Goal: Task Accomplishment & Management: Use online tool/utility

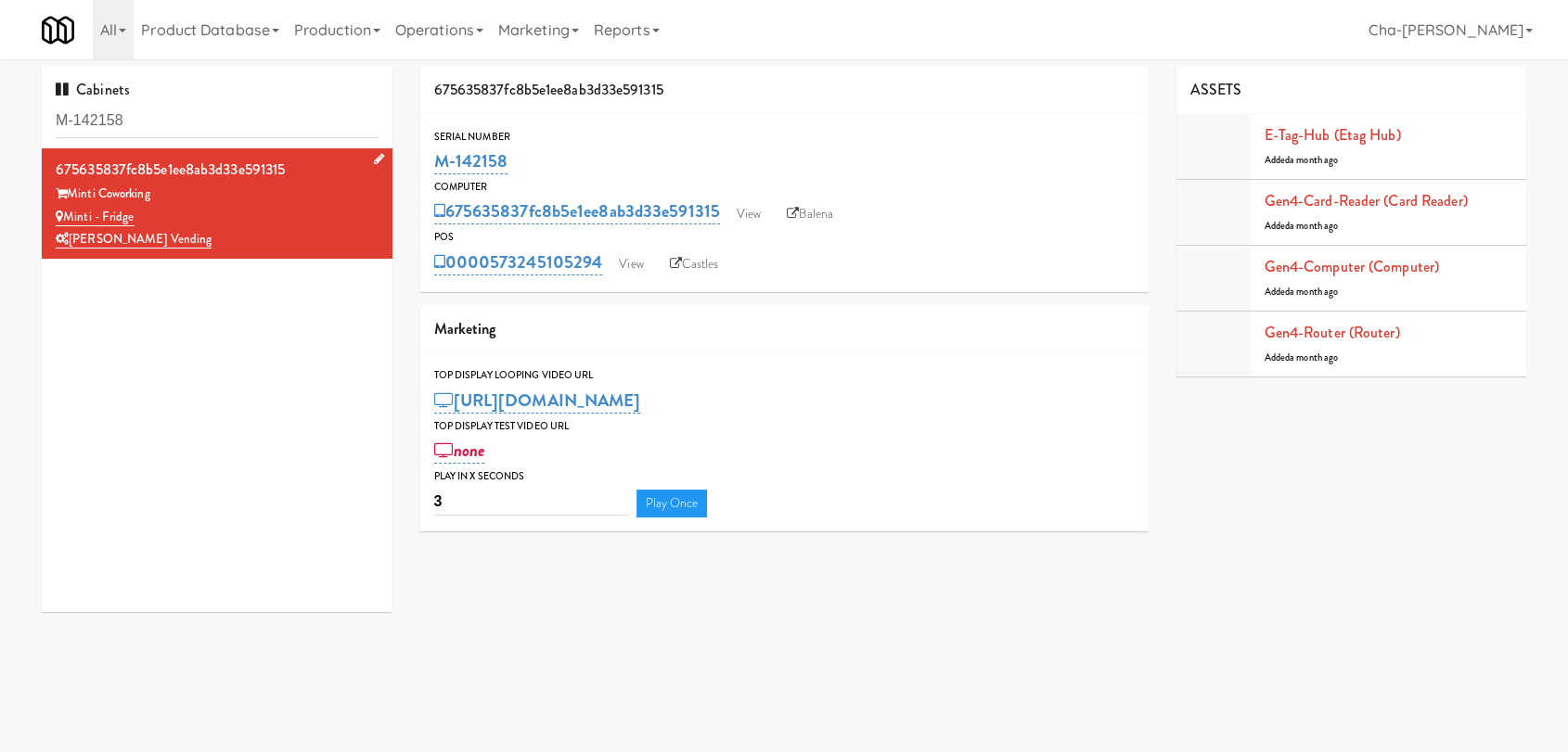
click at [263, 223] on div "Minti - Fridge" at bounding box center [216, 217] width 323 height 23
click at [256, 217] on div "Minti - Fridge" at bounding box center [216, 217] width 323 height 23
drag, startPoint x: 534, startPoint y: 167, endPoint x: 438, endPoint y: 166, distance: 96.0
click at [438, 166] on div "M-142158" at bounding box center [784, 162] width 701 height 32
copy link "M-142158"
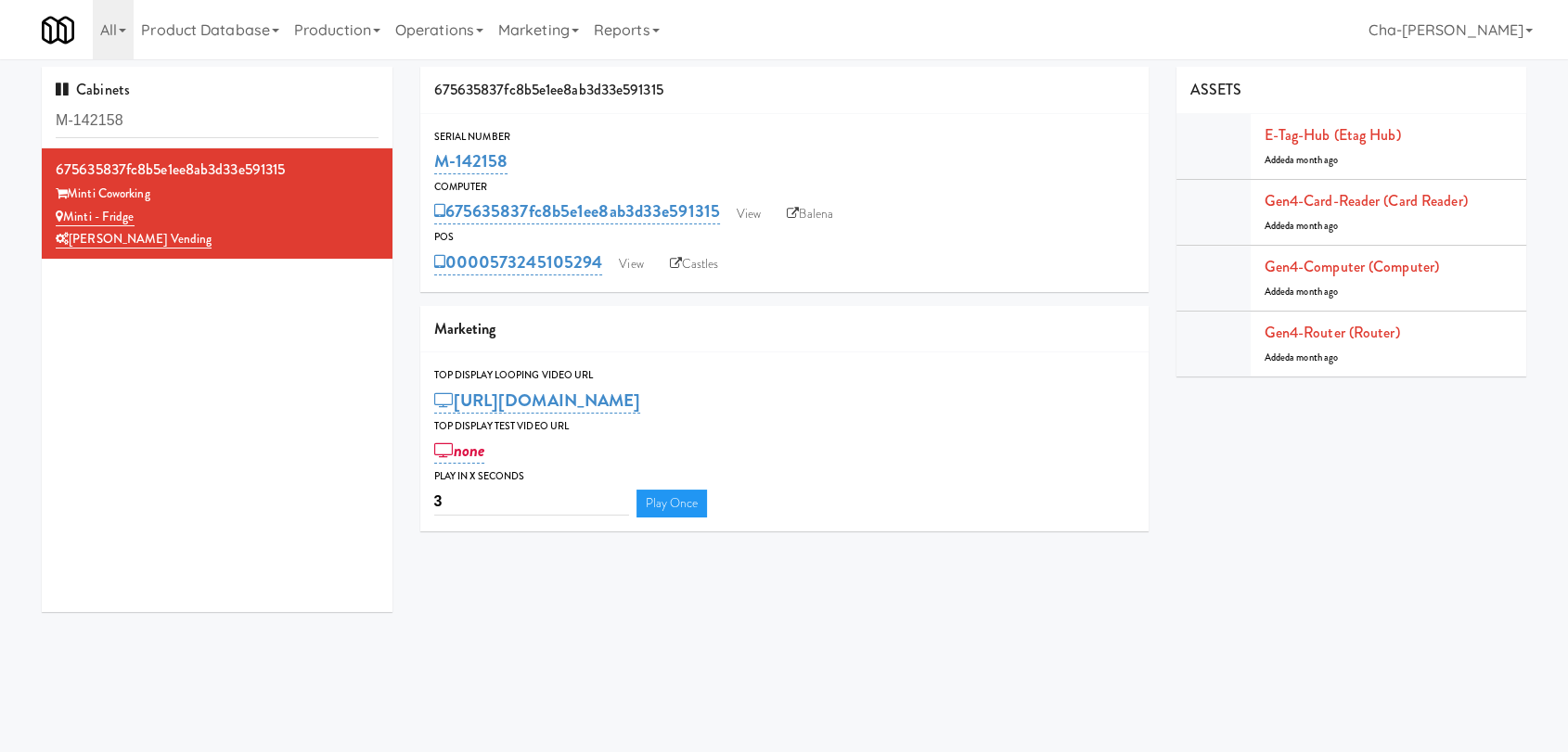
copy link "M-142158"
click at [757, 210] on link "View" at bounding box center [748, 214] width 43 height 28
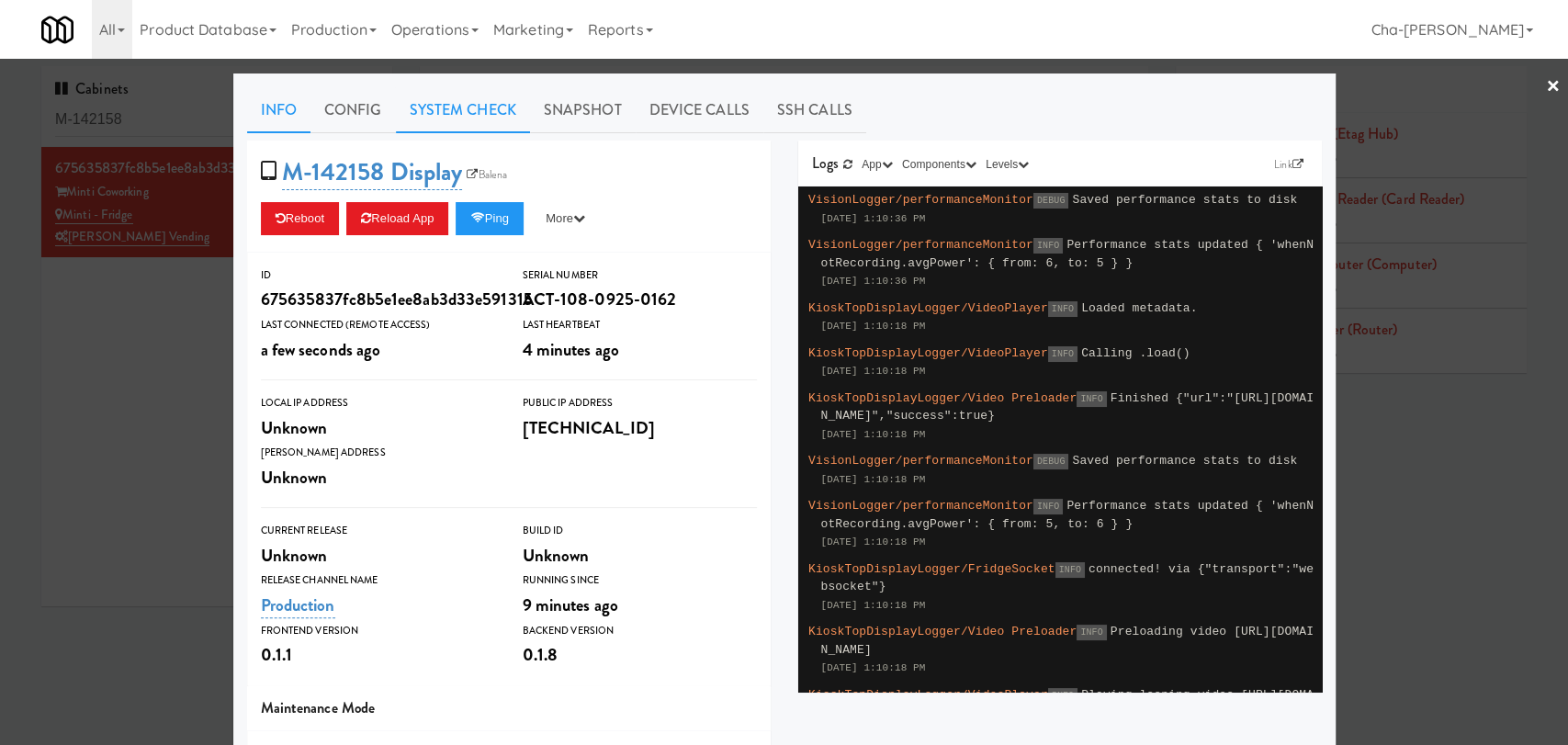
click at [419, 112] on link "System Check" at bounding box center [462, 110] width 134 height 46
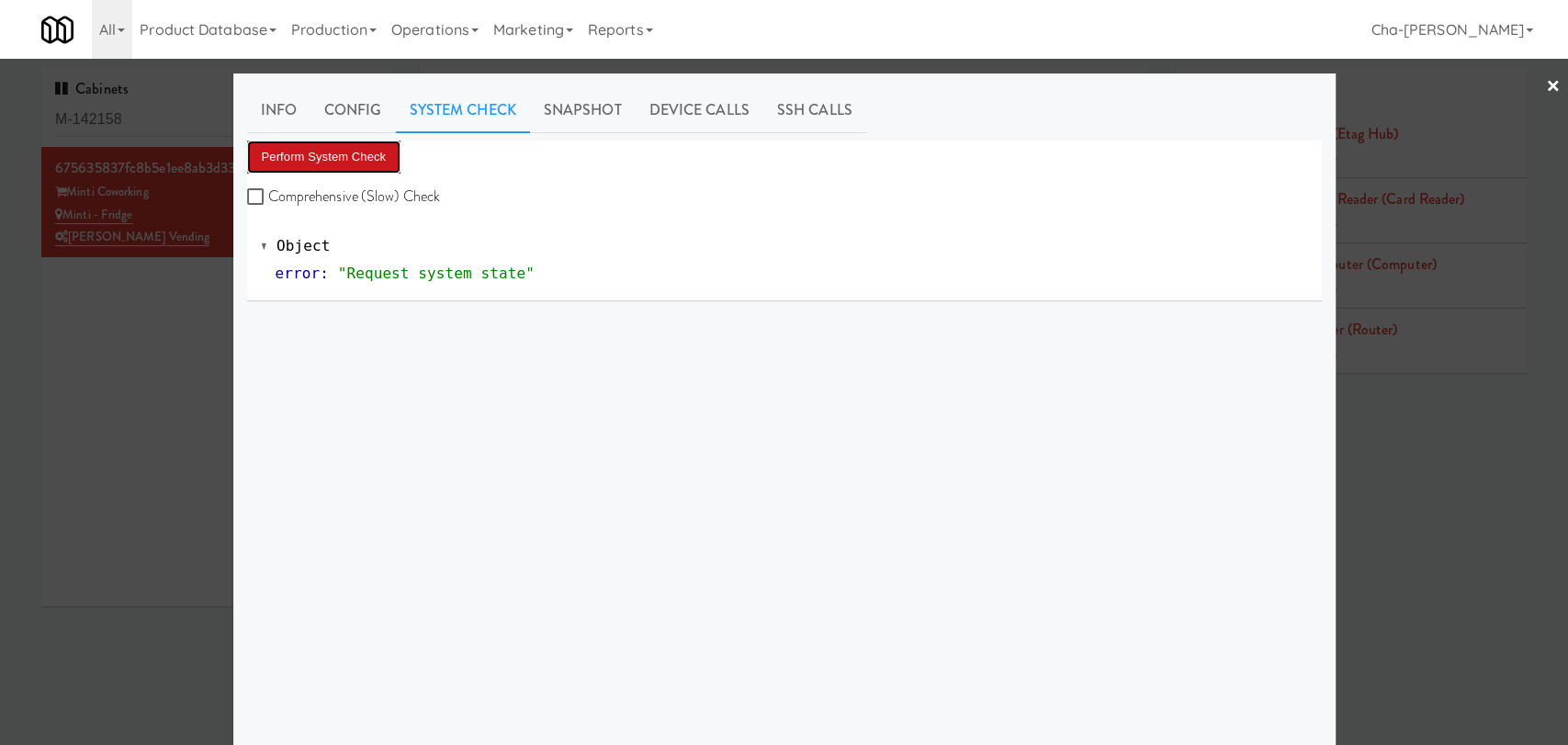
click at [350, 150] on button "Perform System Check" at bounding box center [324, 158] width 155 height 33
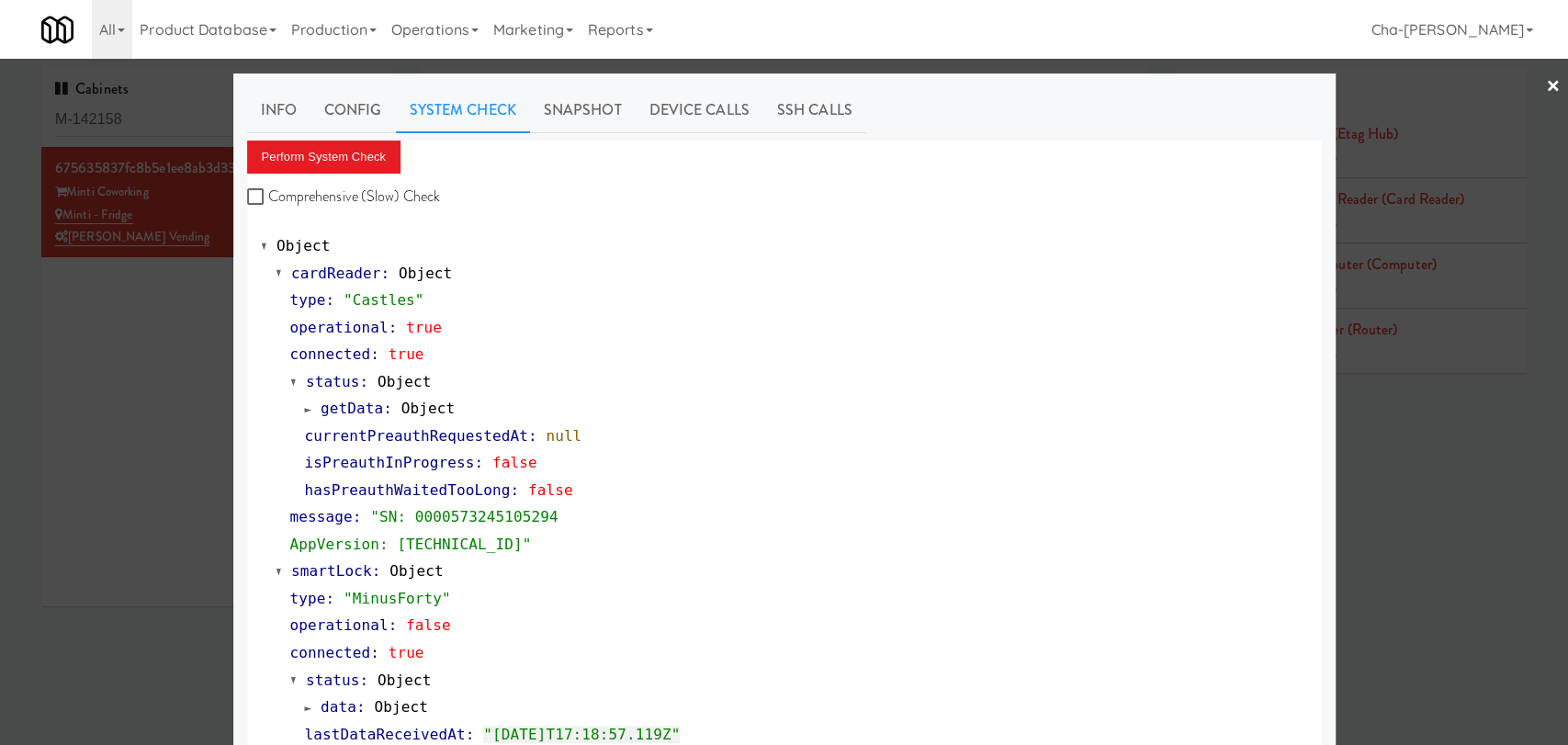
scroll to position [102, 0]
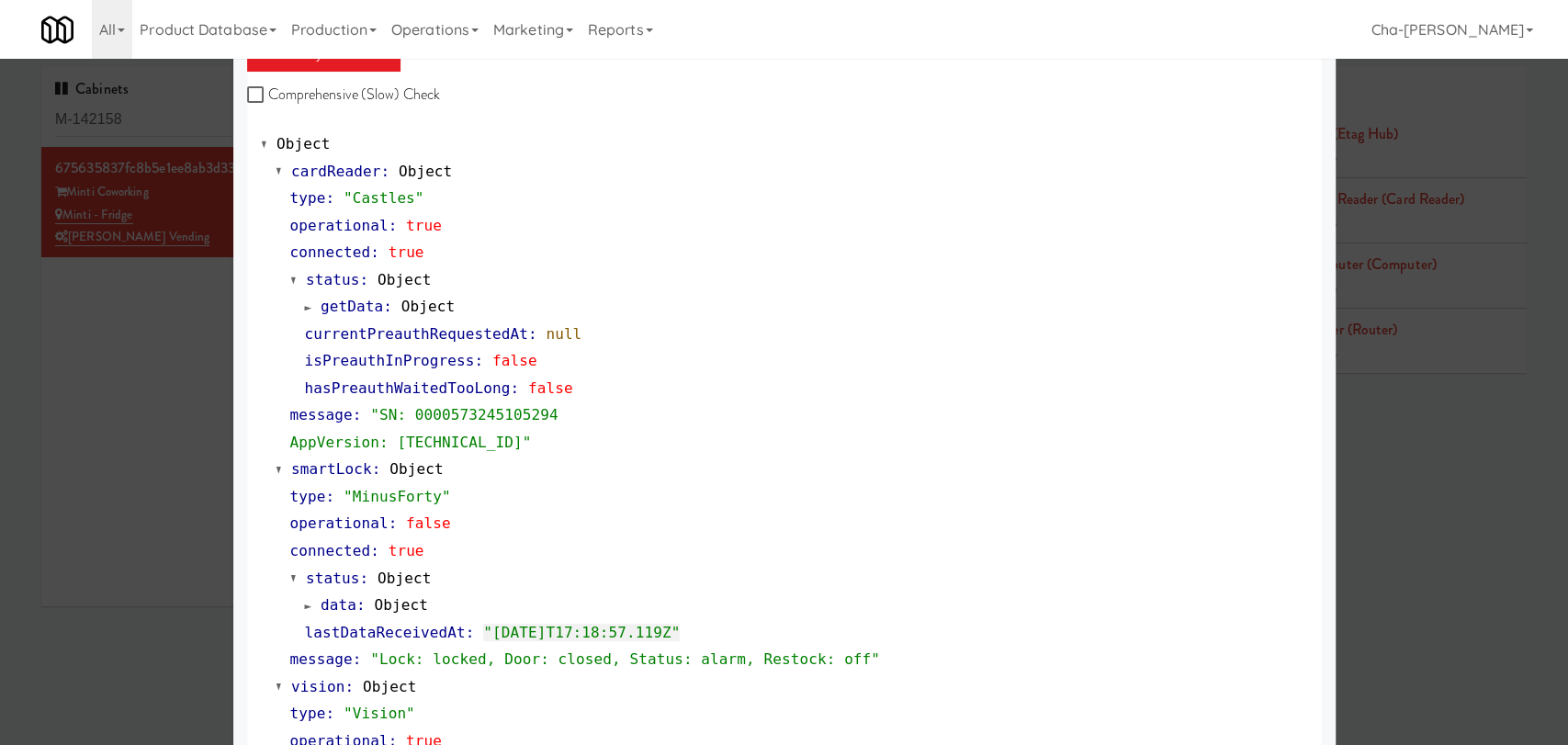
click at [133, 404] on div at bounding box center [784, 372] width 1568 height 745
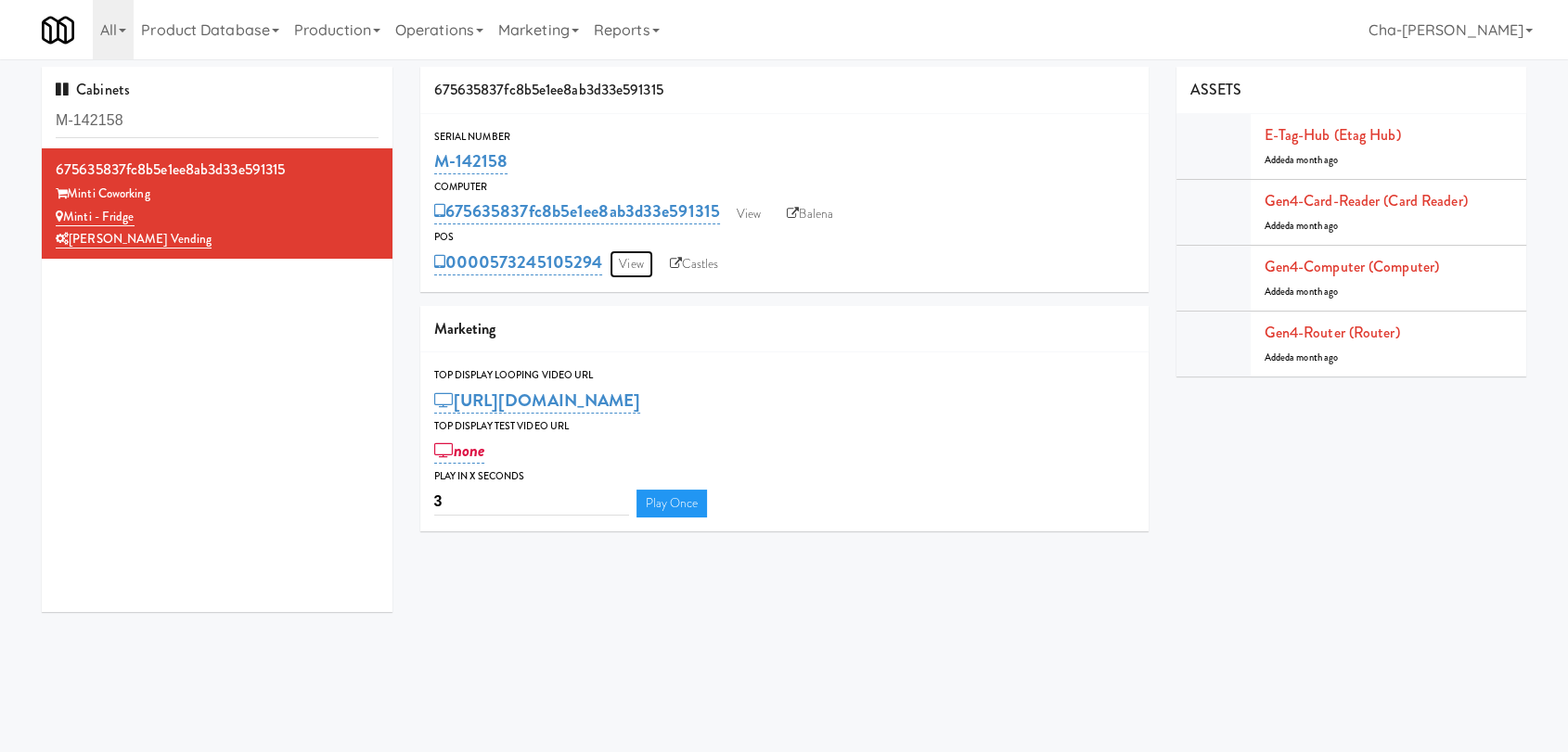
click at [636, 271] on link "View" at bounding box center [631, 265] width 43 height 28
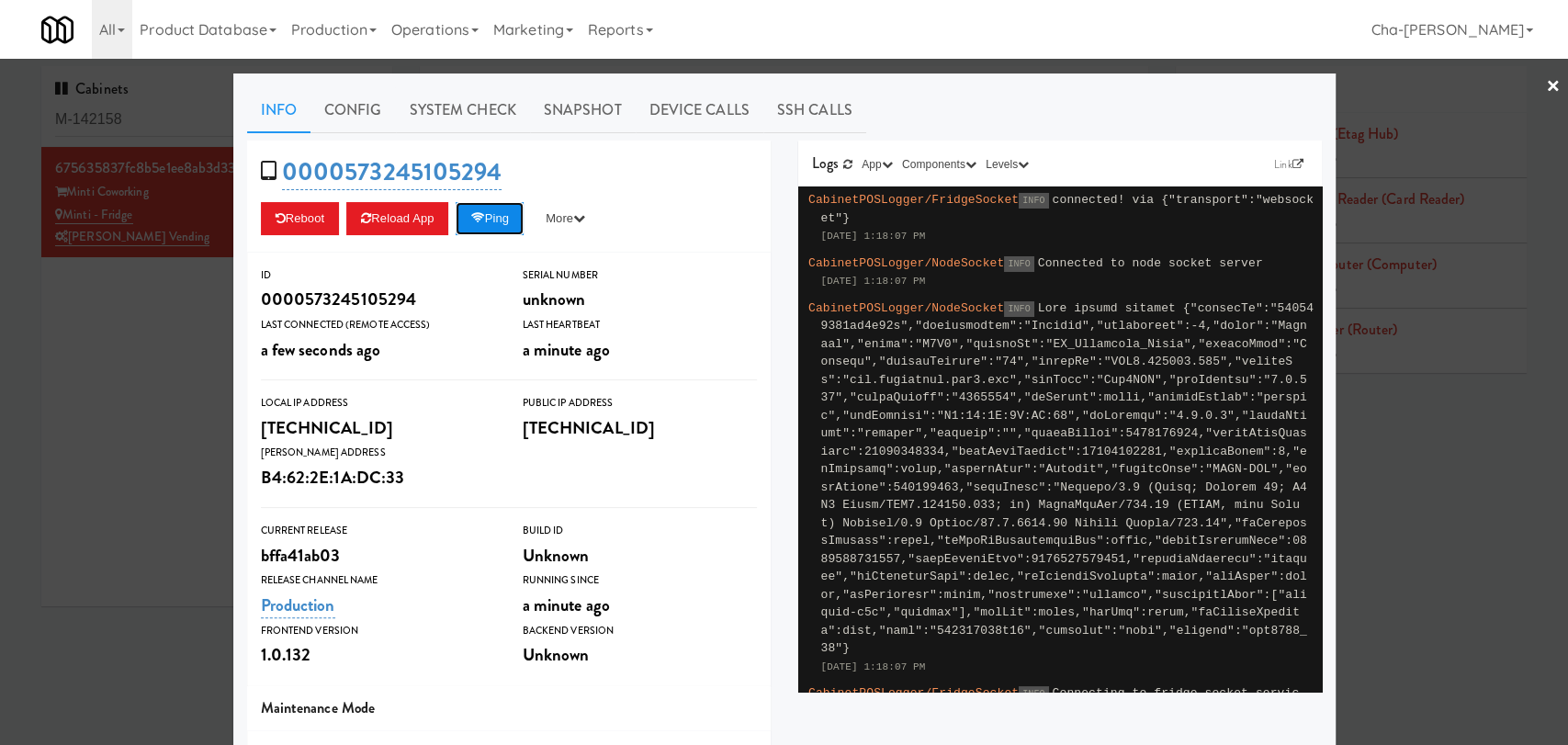
click at [499, 210] on button "Ping" at bounding box center [489, 219] width 68 height 33
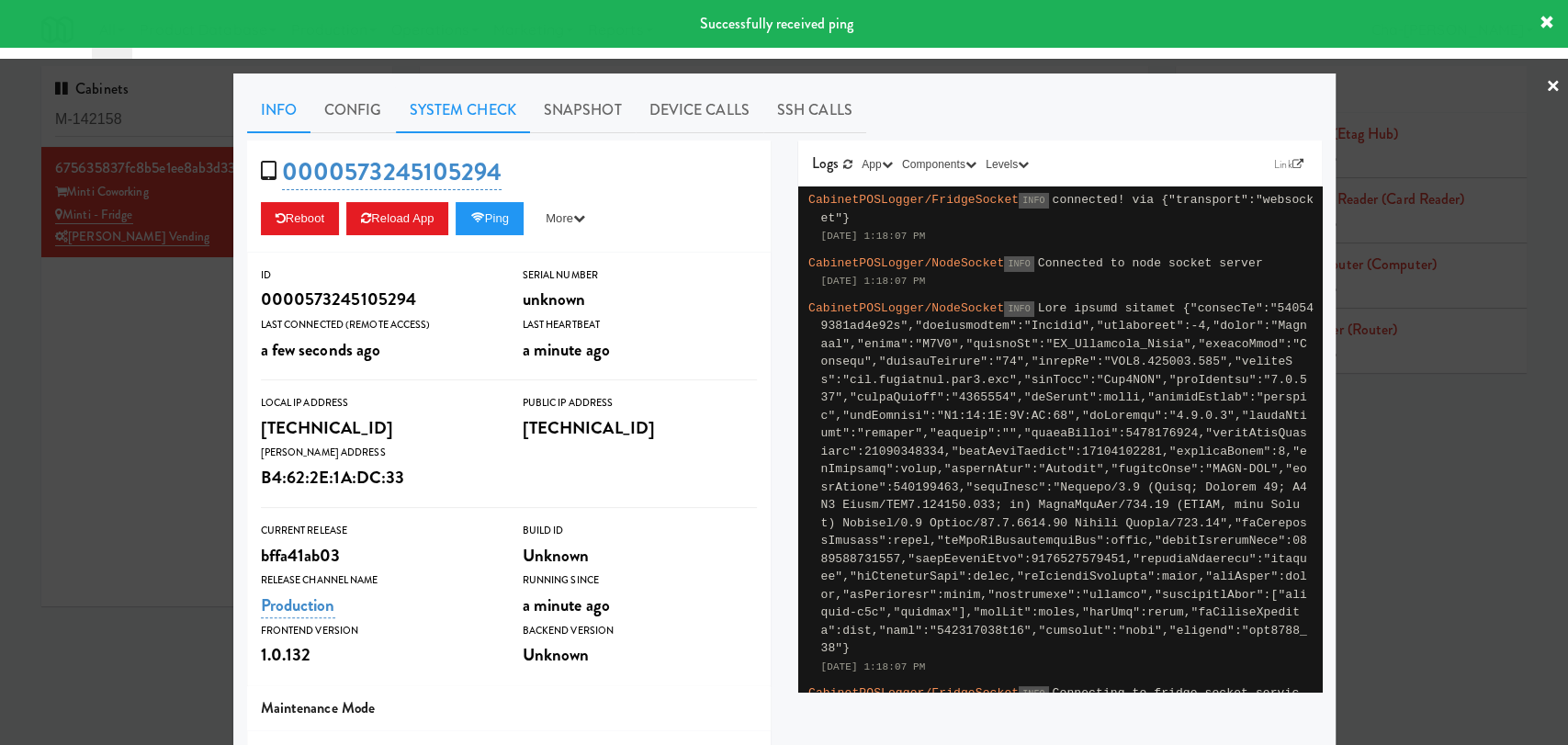
click at [451, 110] on link "System Check" at bounding box center [462, 110] width 134 height 46
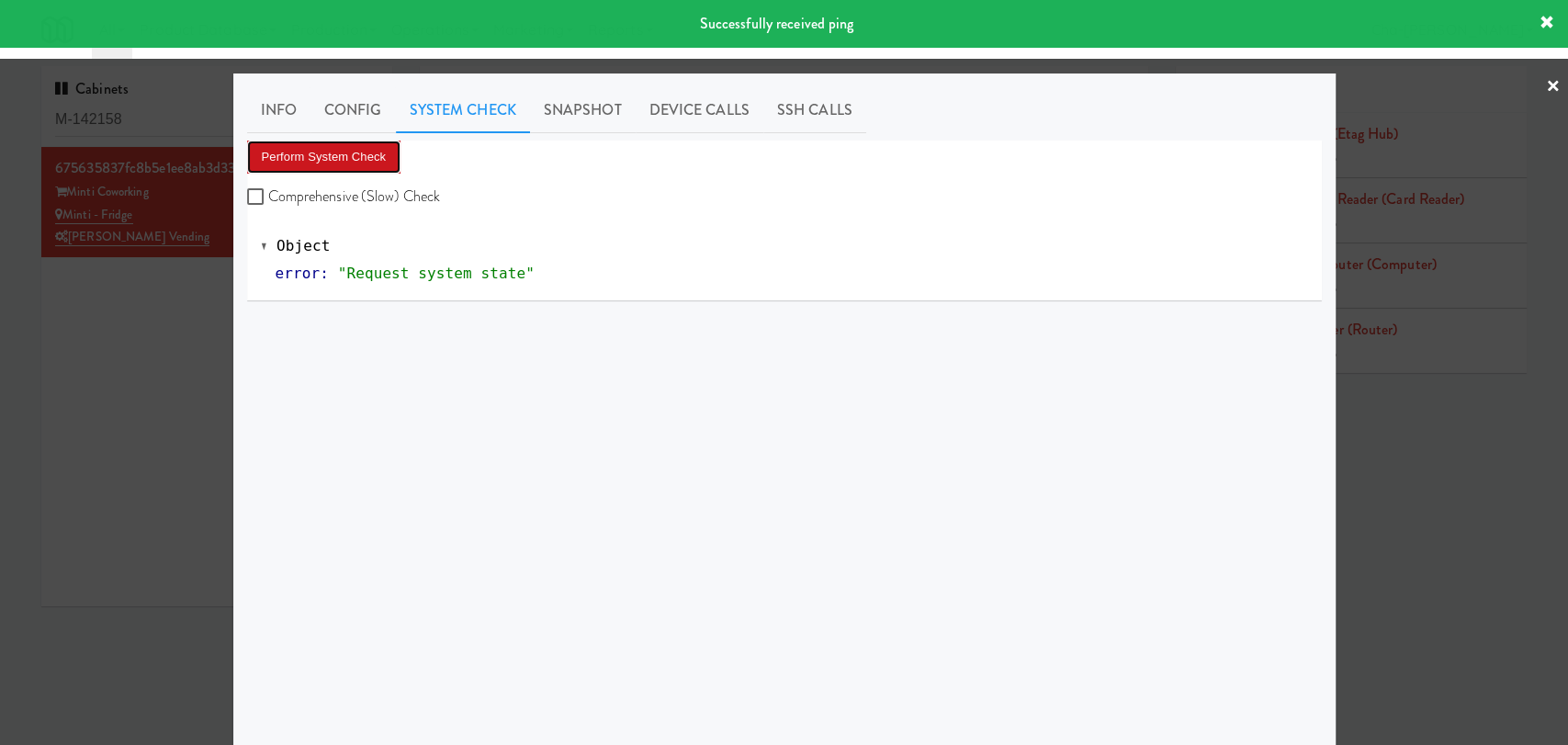
click at [354, 149] on button "Perform System Check" at bounding box center [324, 158] width 155 height 33
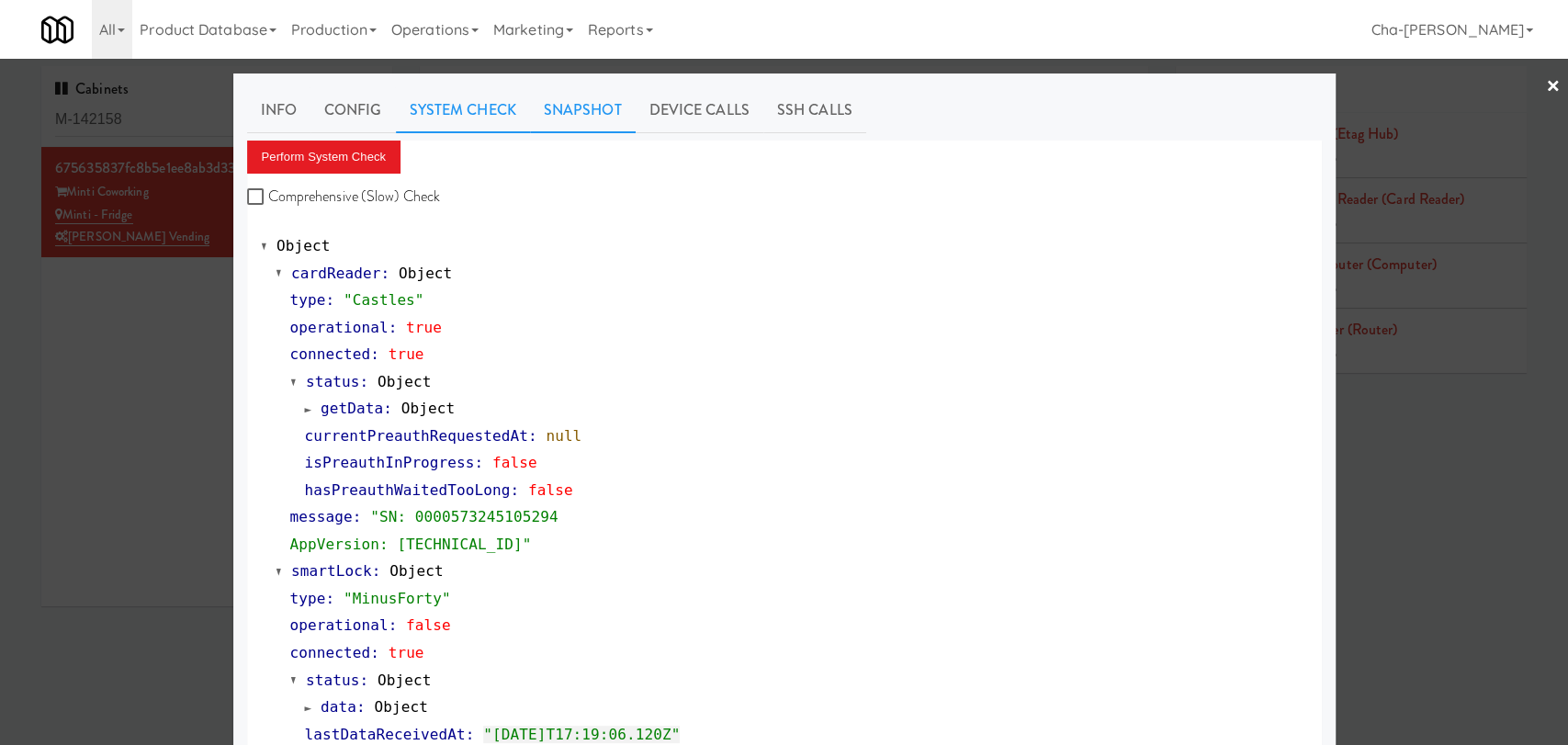
click at [575, 112] on link "Snapshot" at bounding box center [583, 110] width 106 height 46
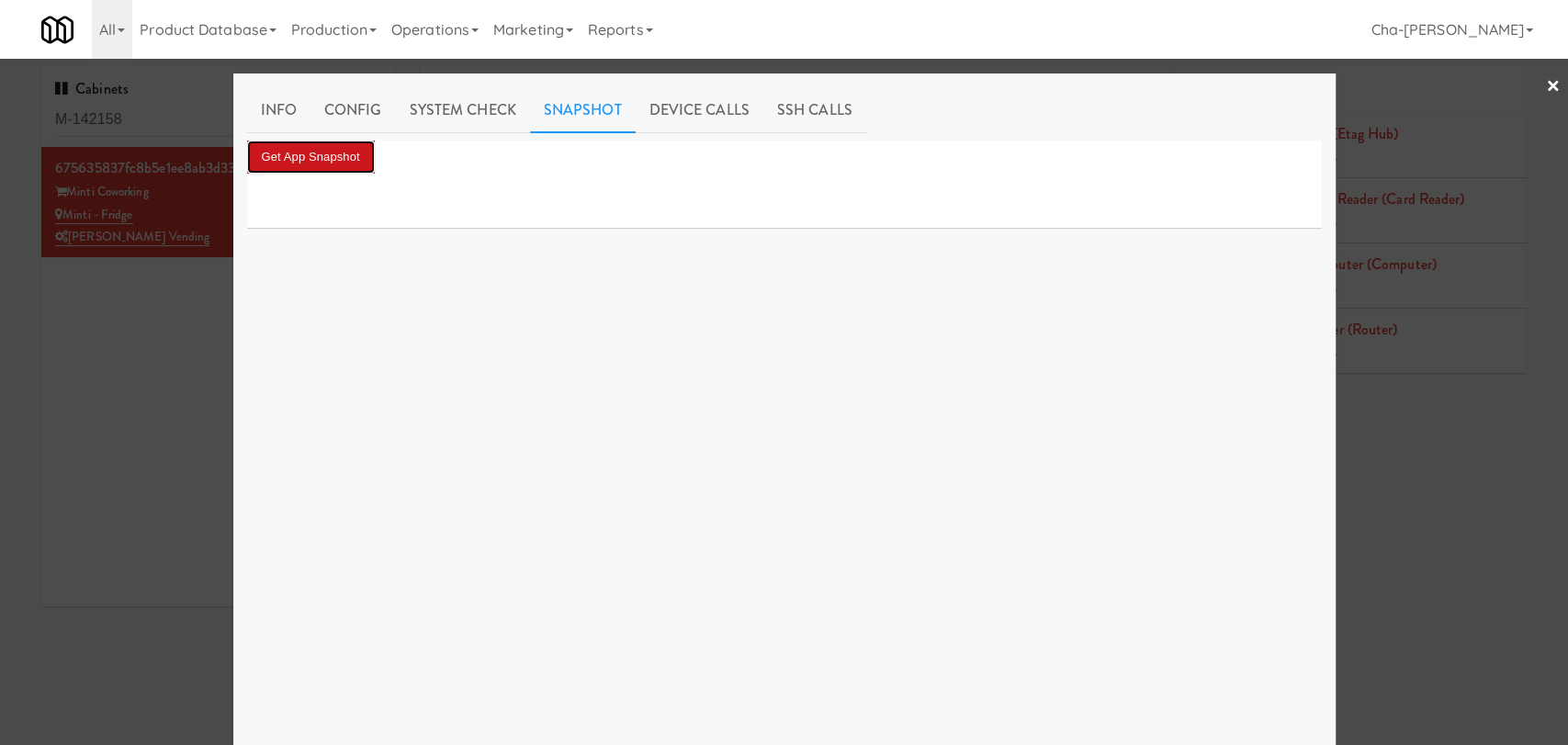
click at [348, 160] on button "Get App Snapshot" at bounding box center [311, 158] width 128 height 33
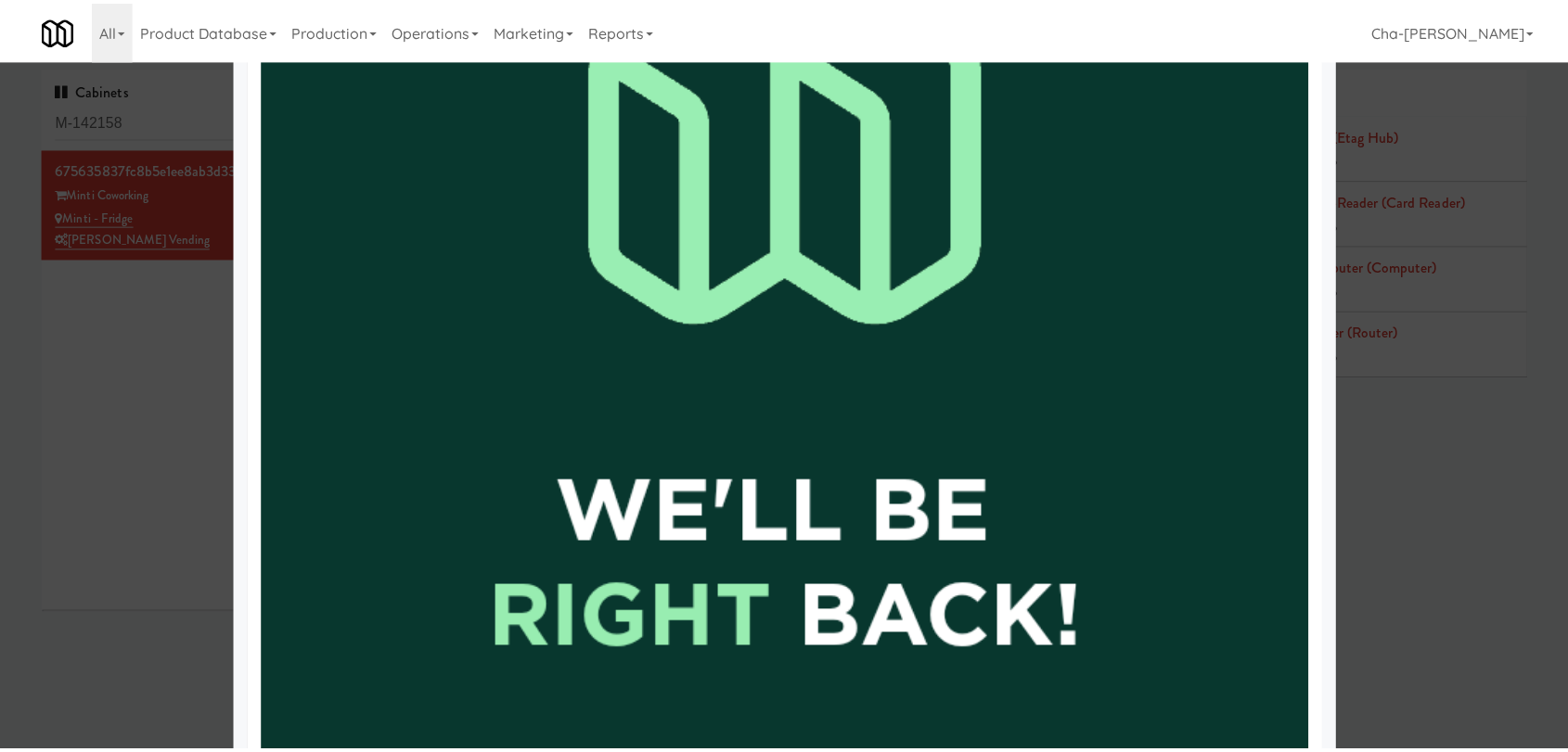
scroll to position [617, 0]
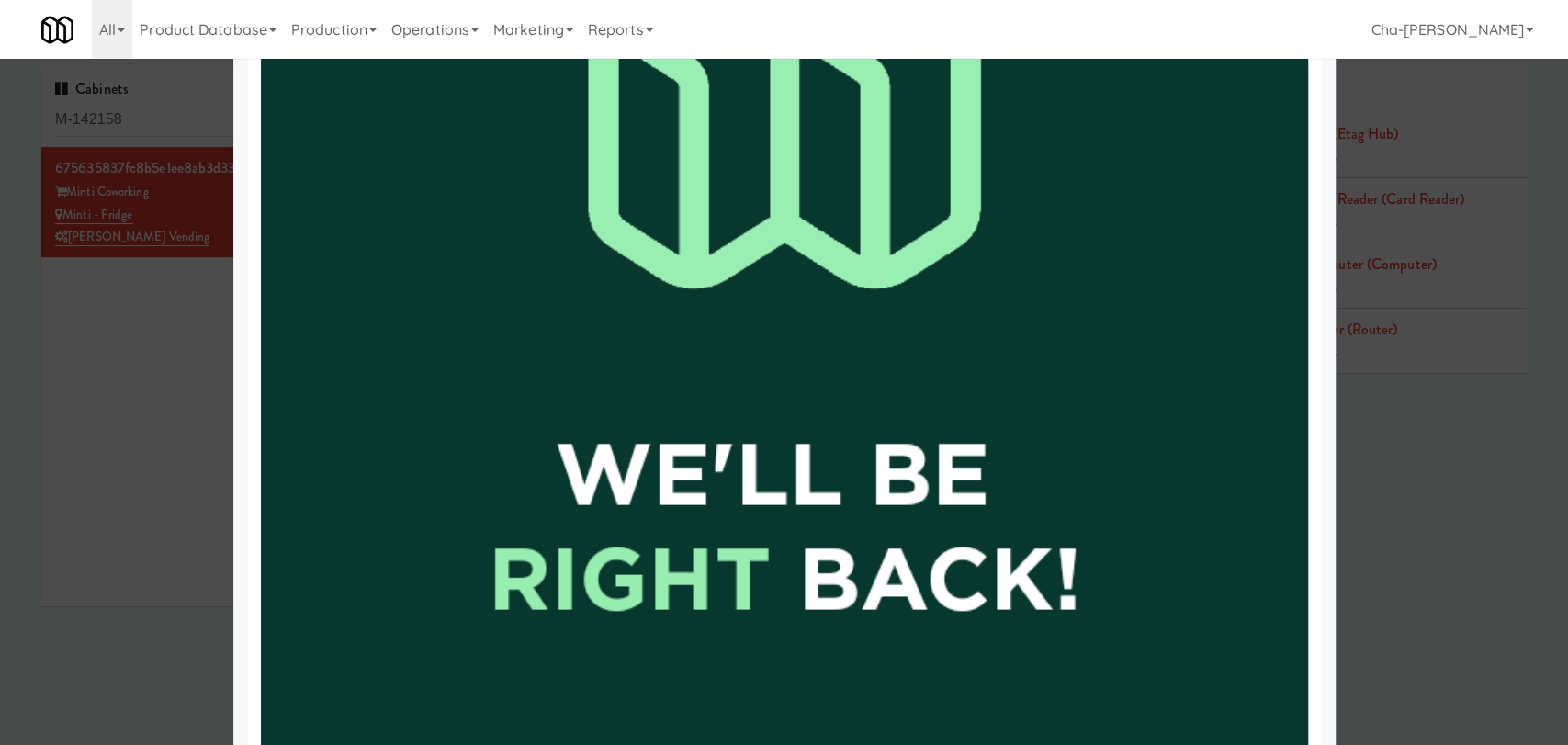
click at [203, 405] on div at bounding box center [784, 372] width 1568 height 745
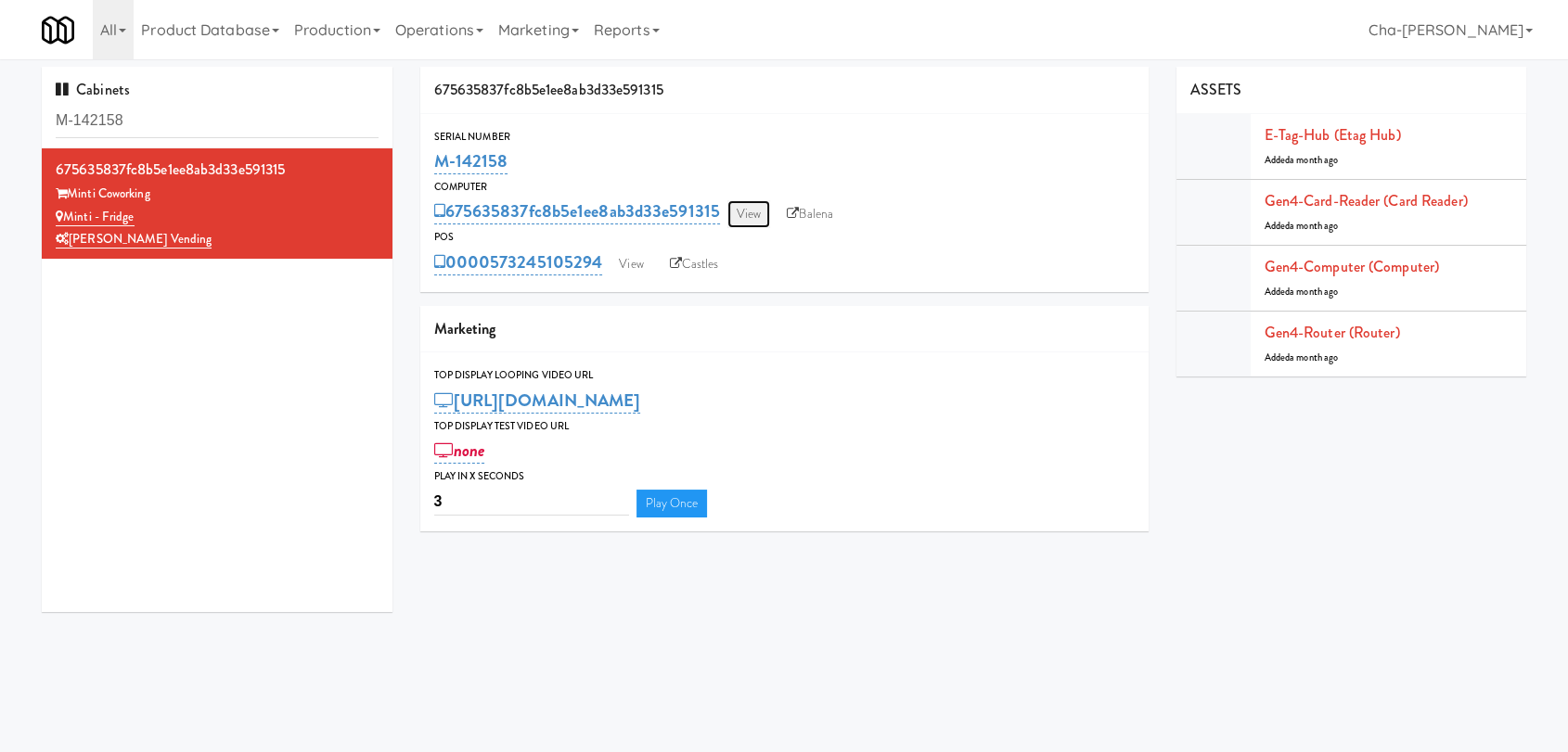
click at [760, 208] on link "View" at bounding box center [748, 214] width 43 height 28
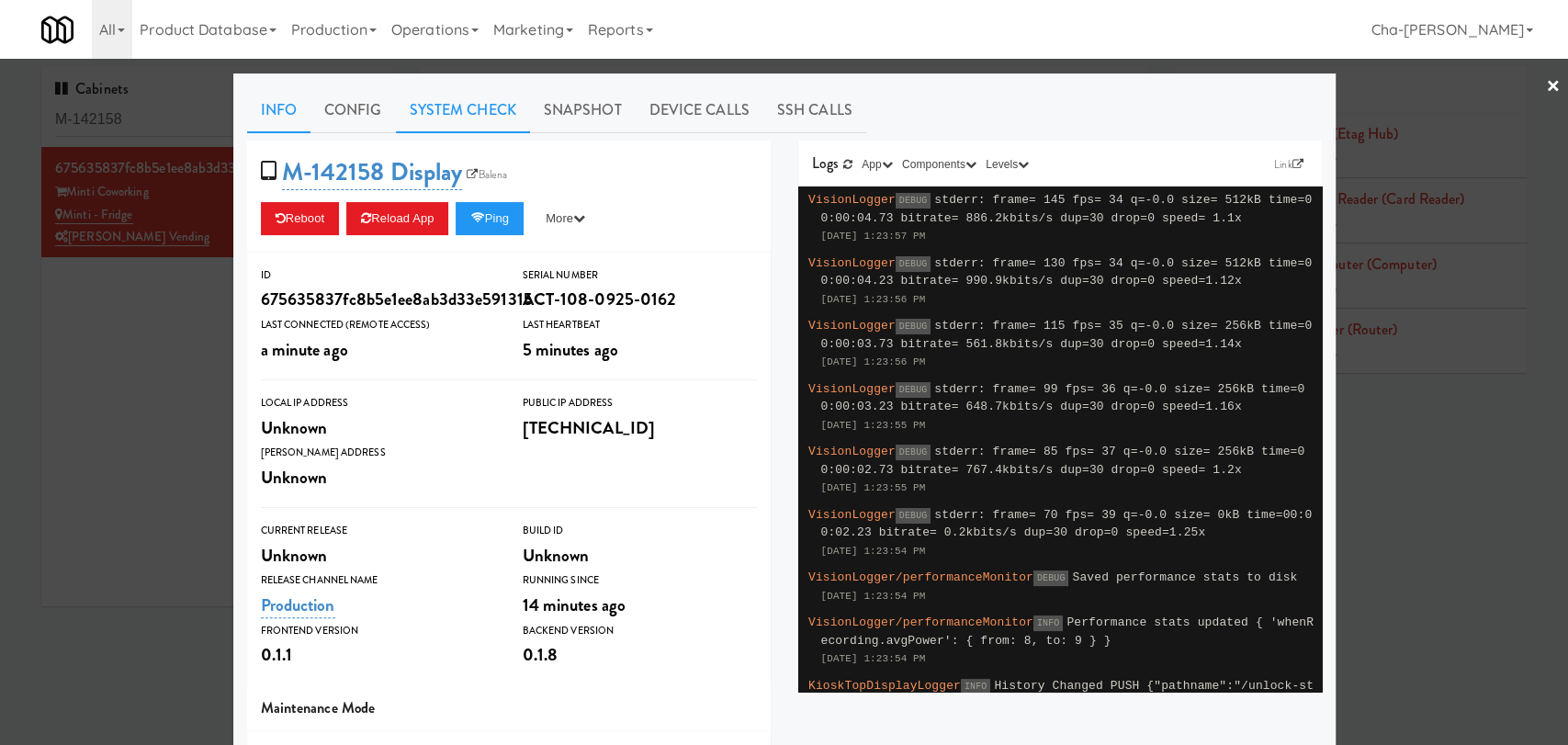
click at [455, 112] on link "System Check" at bounding box center [462, 110] width 134 height 46
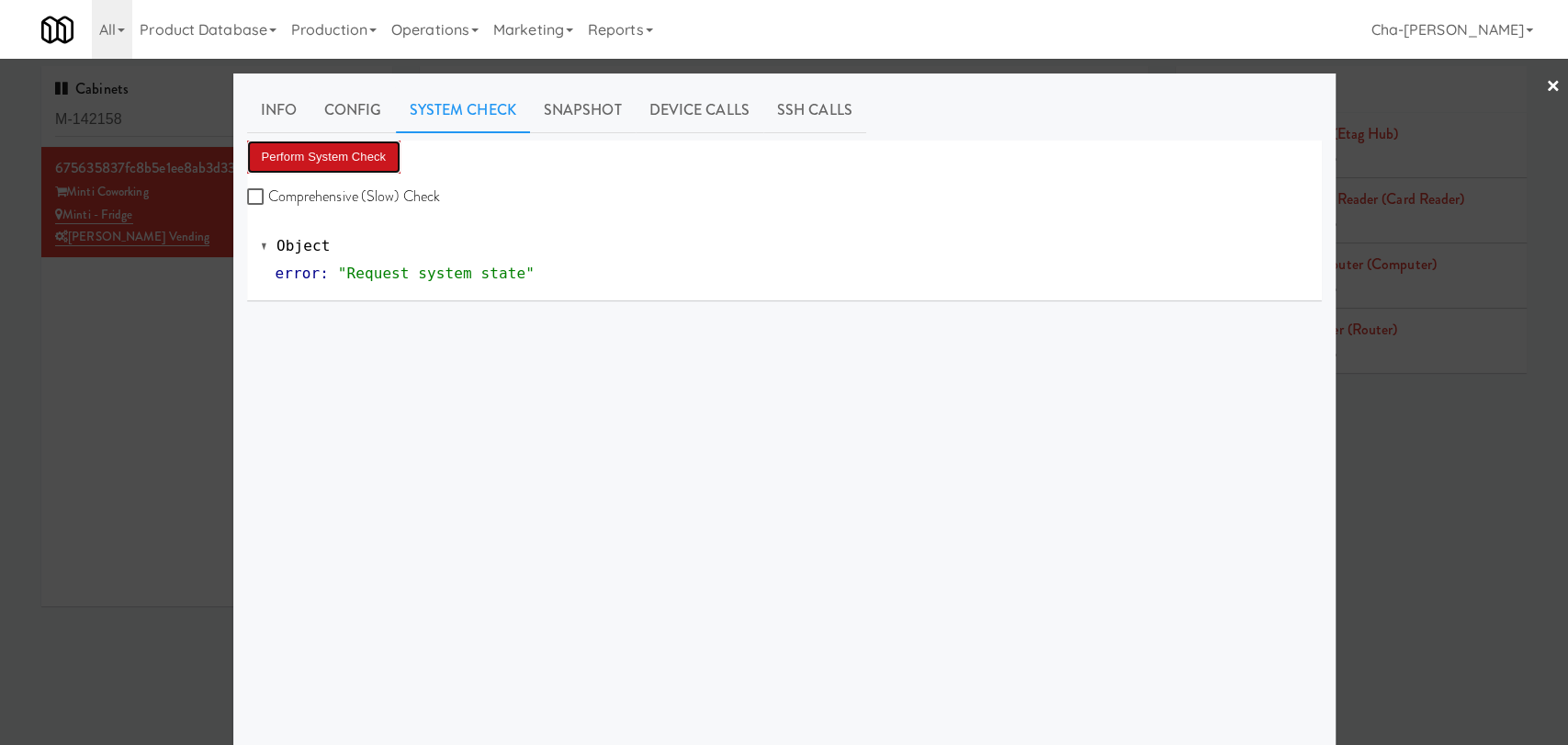
click at [324, 153] on button "Perform System Check" at bounding box center [324, 158] width 155 height 33
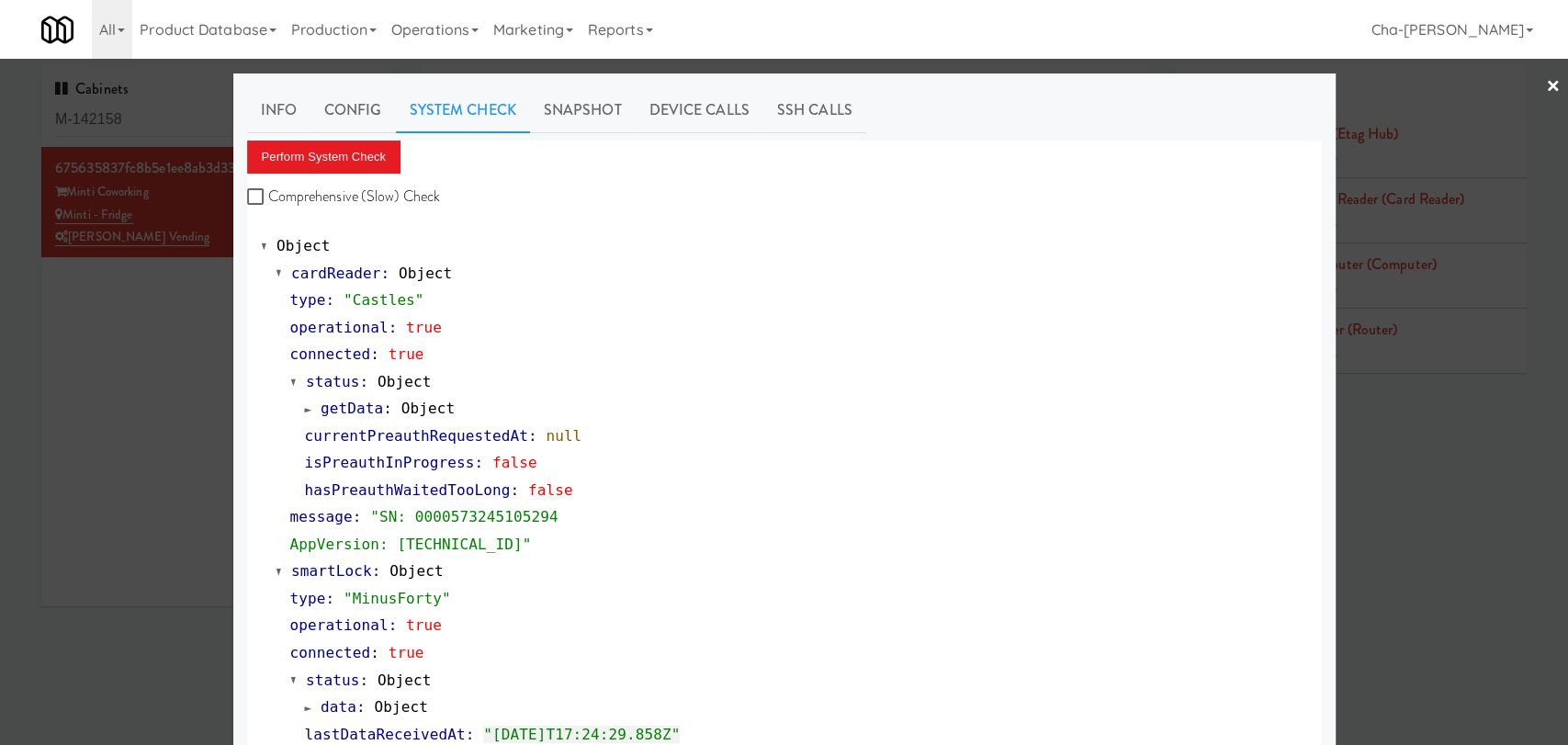
click at [156, 414] on div at bounding box center [784, 372] width 1568 height 745
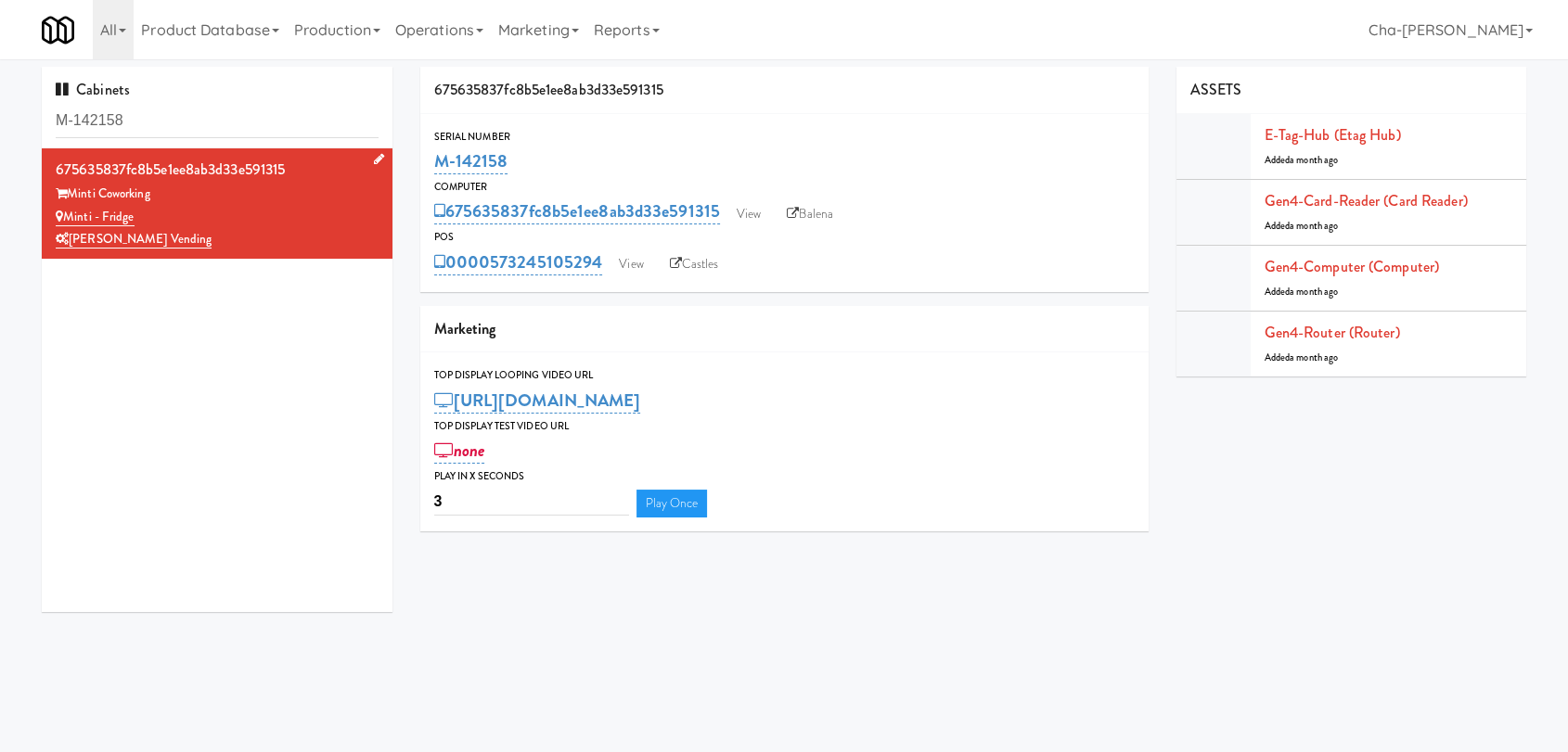
drag, startPoint x: 162, startPoint y: 210, endPoint x: 66, endPoint y: 215, distance: 96.1
click at [66, 215] on div "Minti - Fridge" at bounding box center [216, 217] width 323 height 23
copy link "Minti - Fridge"
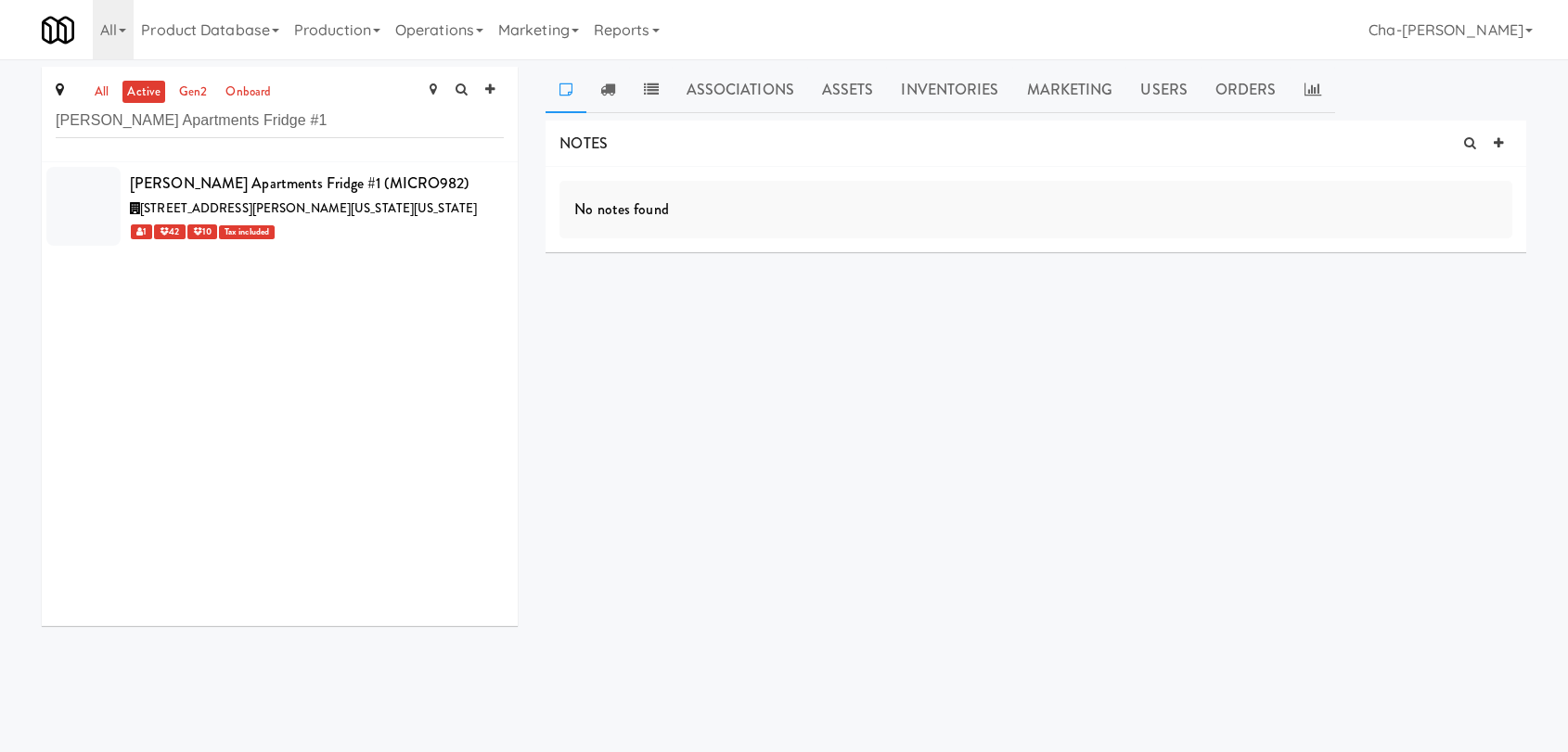
click at [341, 123] on input "[PERSON_NAME] Apartments Fridge #1" at bounding box center [279, 121] width 448 height 35
click at [341, 123] on input "Hemingway Apartments Fridge #1" at bounding box center [279, 121] width 448 height 35
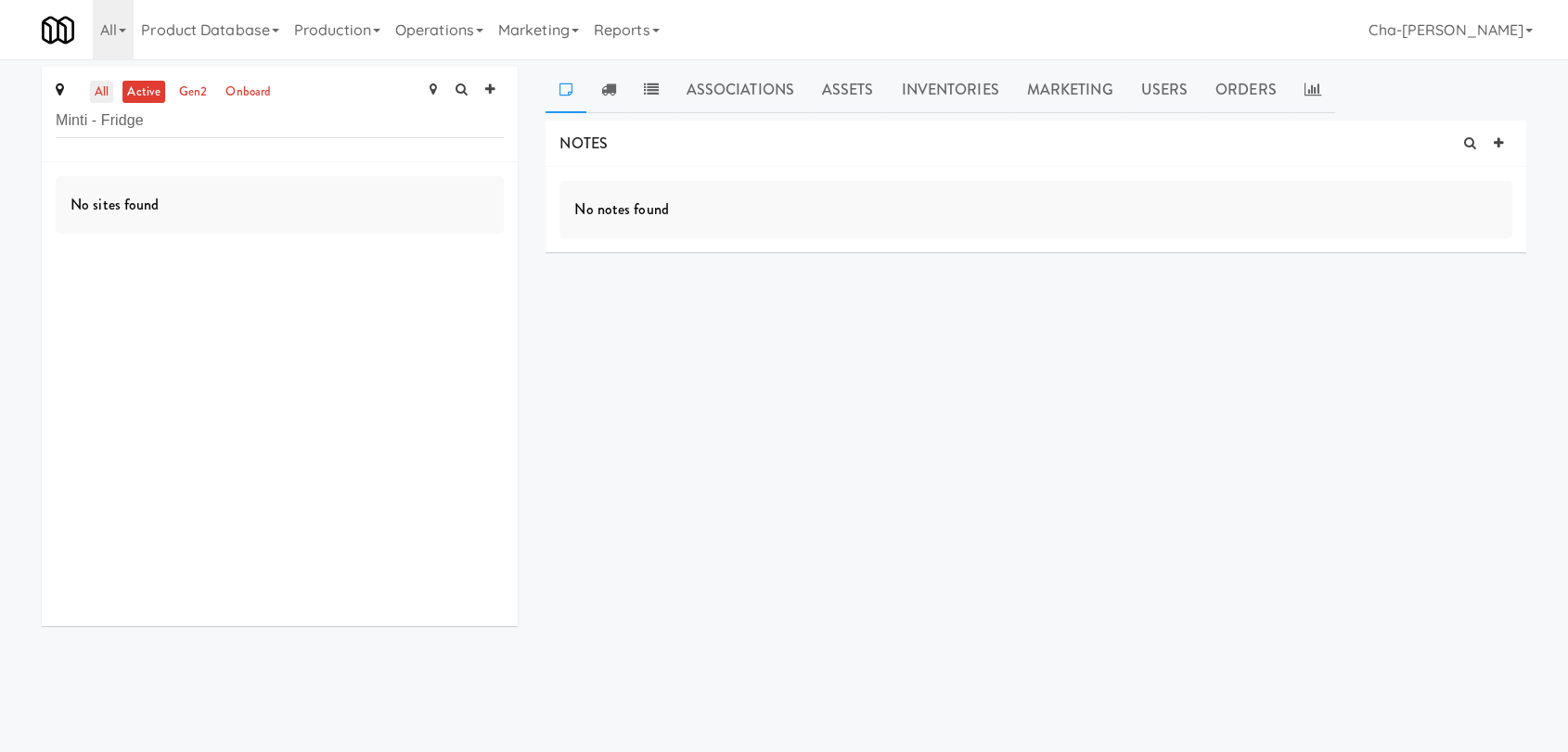
type input "Minti - Fridge"
click at [94, 90] on link "all" at bounding box center [101, 92] width 23 height 23
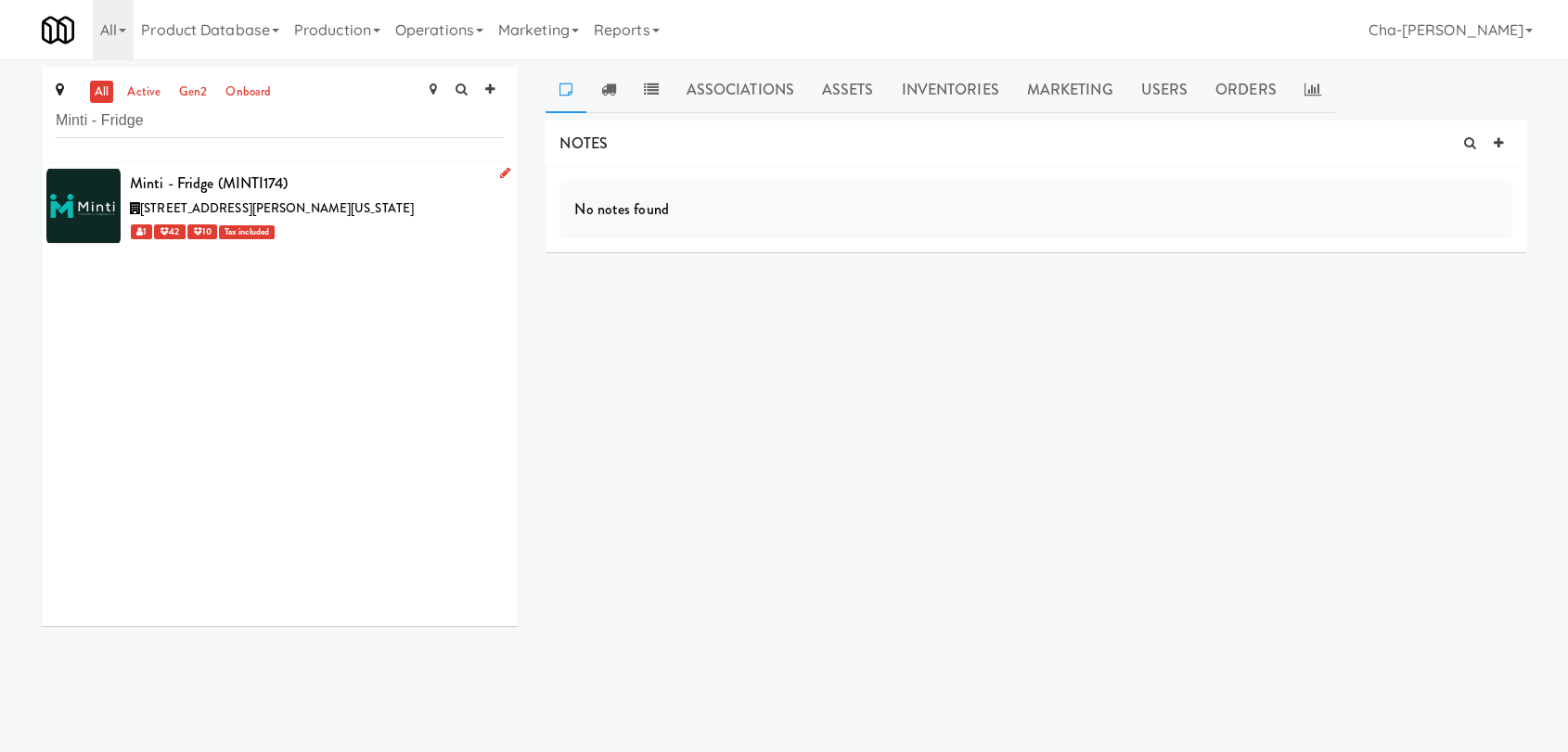
click at [500, 175] on icon at bounding box center [504, 172] width 10 height 12
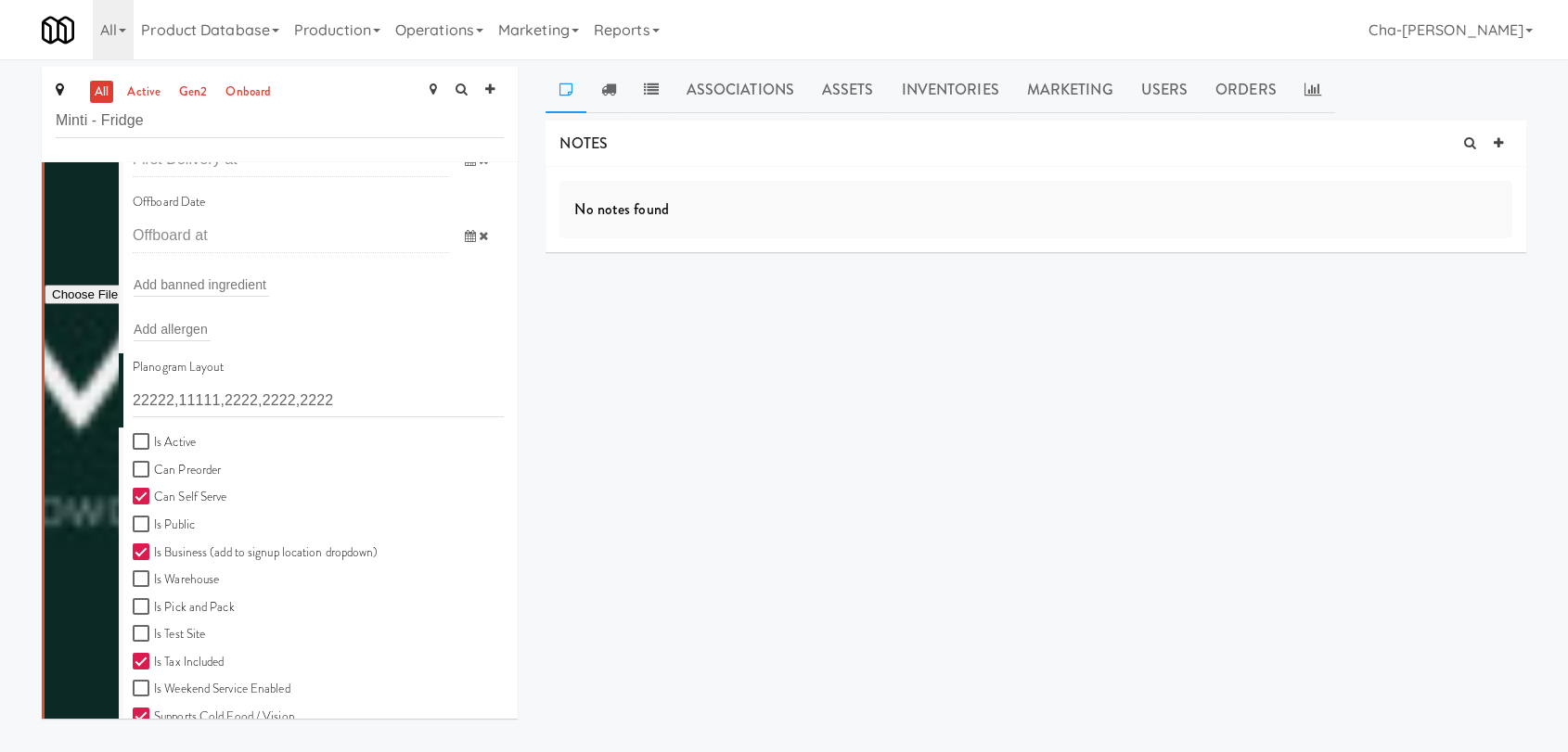
scroll to position [309, 0]
click at [140, 438] on input "Is Active" at bounding box center [143, 438] width 22 height 15
checkbox input "true"
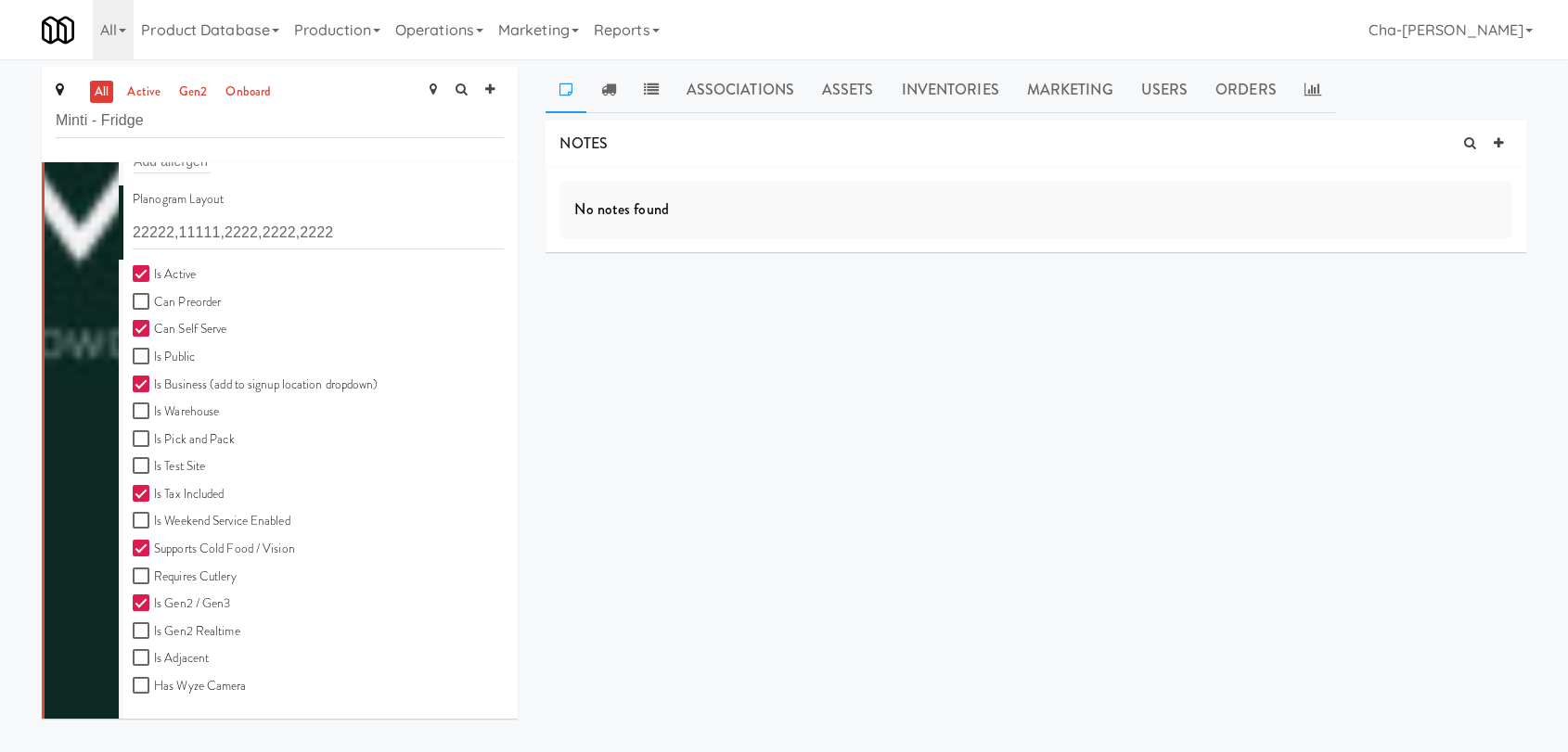
scroll to position [513, 0]
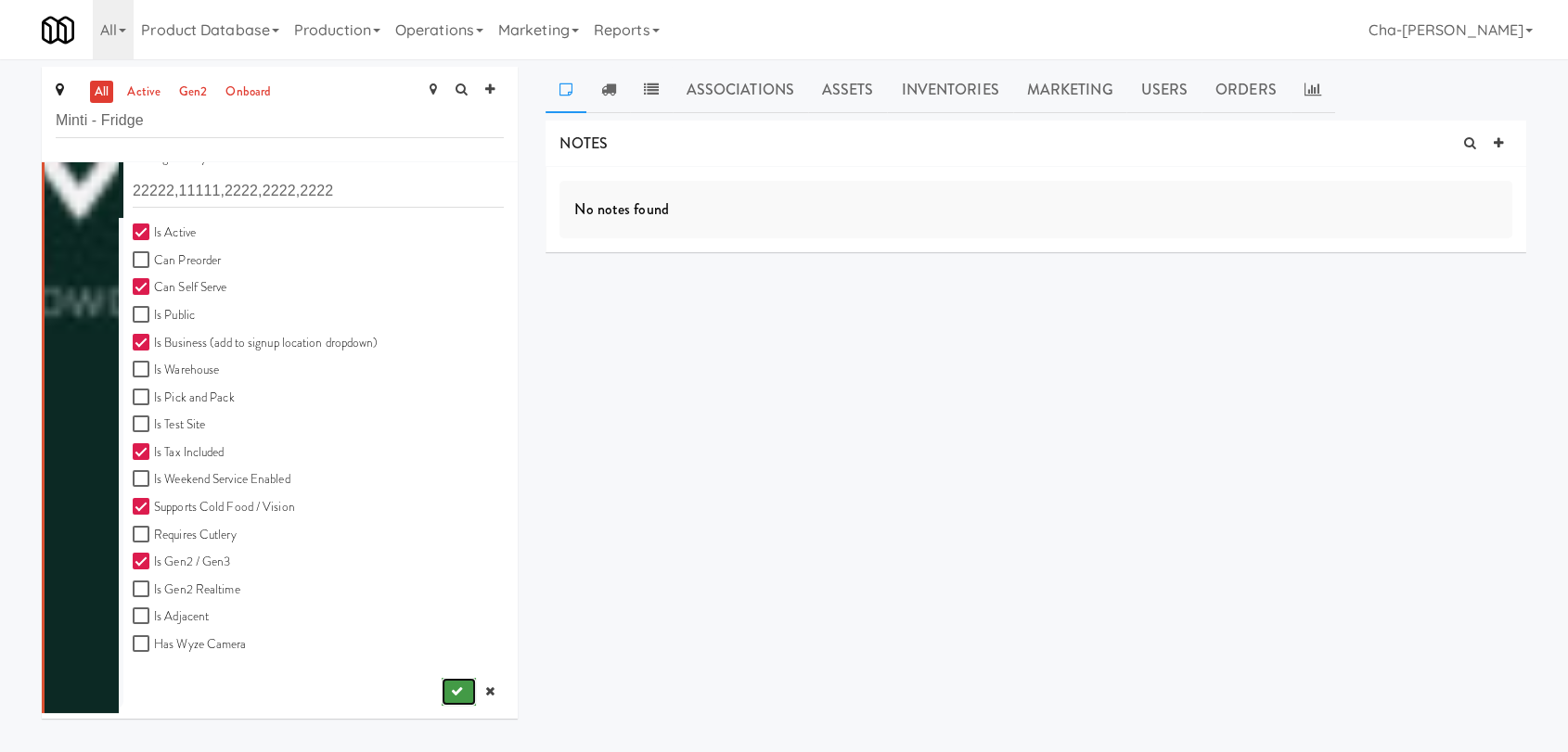
click at [451, 693] on icon "submit" at bounding box center [457, 691] width 12 height 12
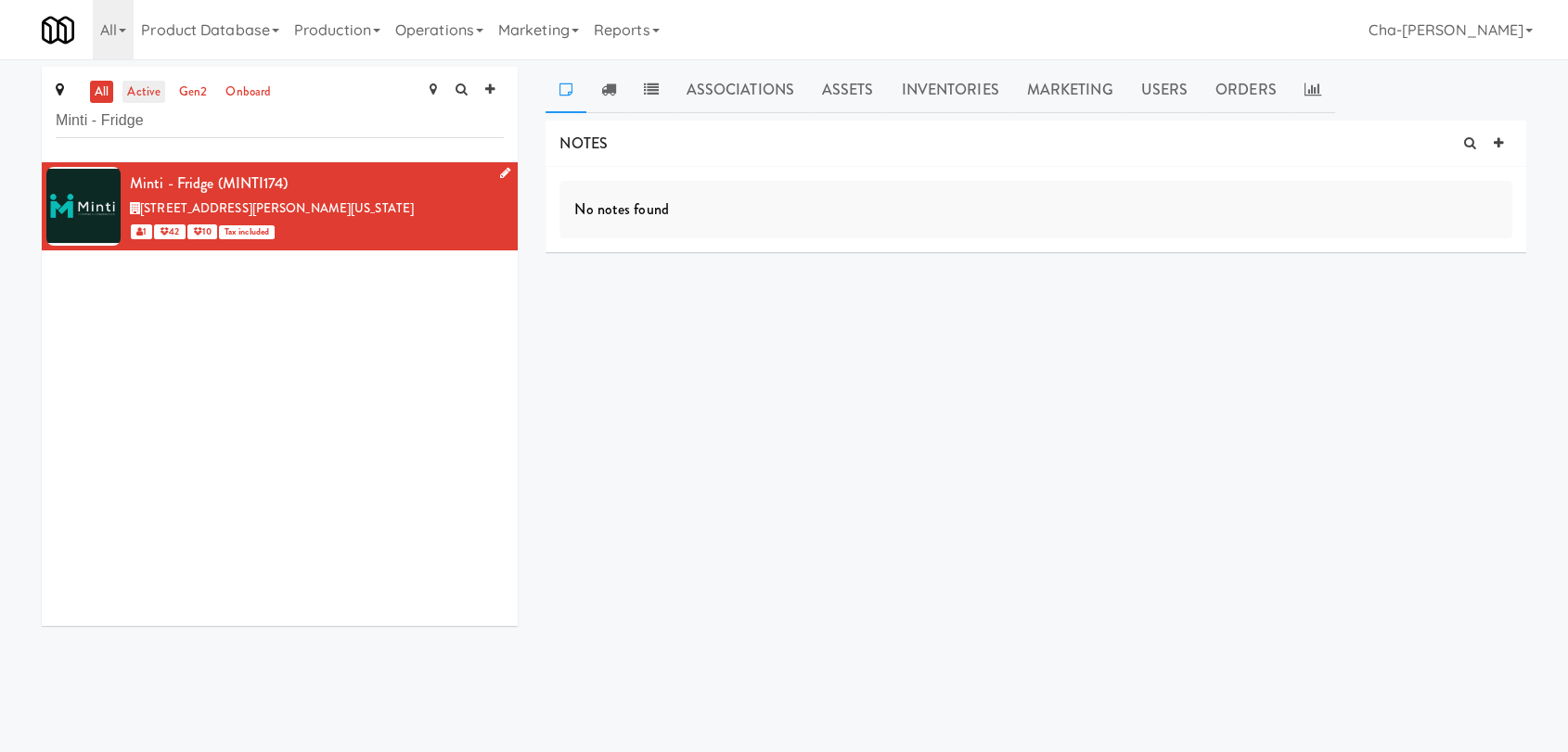
click at [140, 94] on link "active" at bounding box center [144, 92] width 43 height 23
click at [480, 26] on link "Operations" at bounding box center [439, 29] width 103 height 59
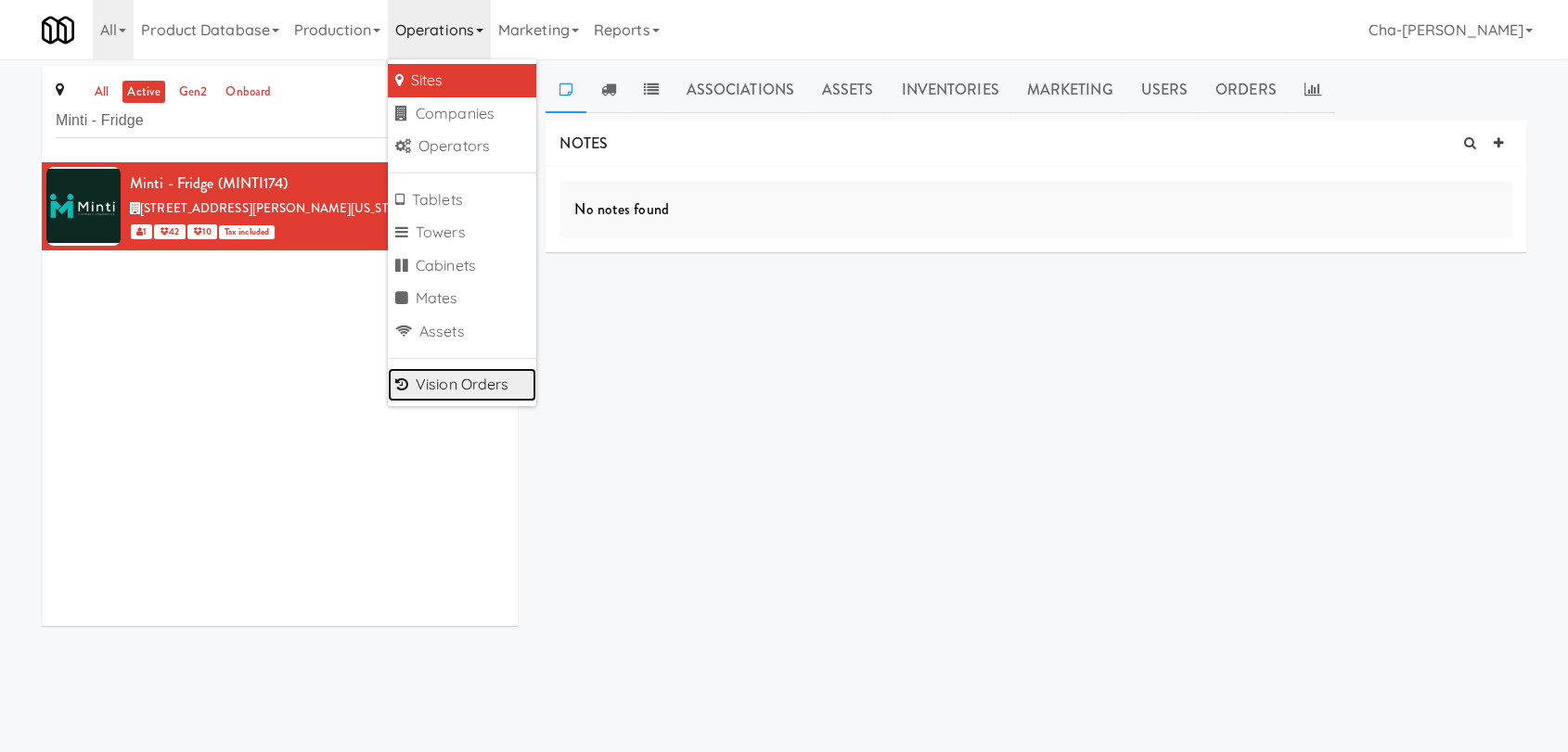
click at [496, 379] on link "Vision Orders" at bounding box center [461, 385] width 149 height 34
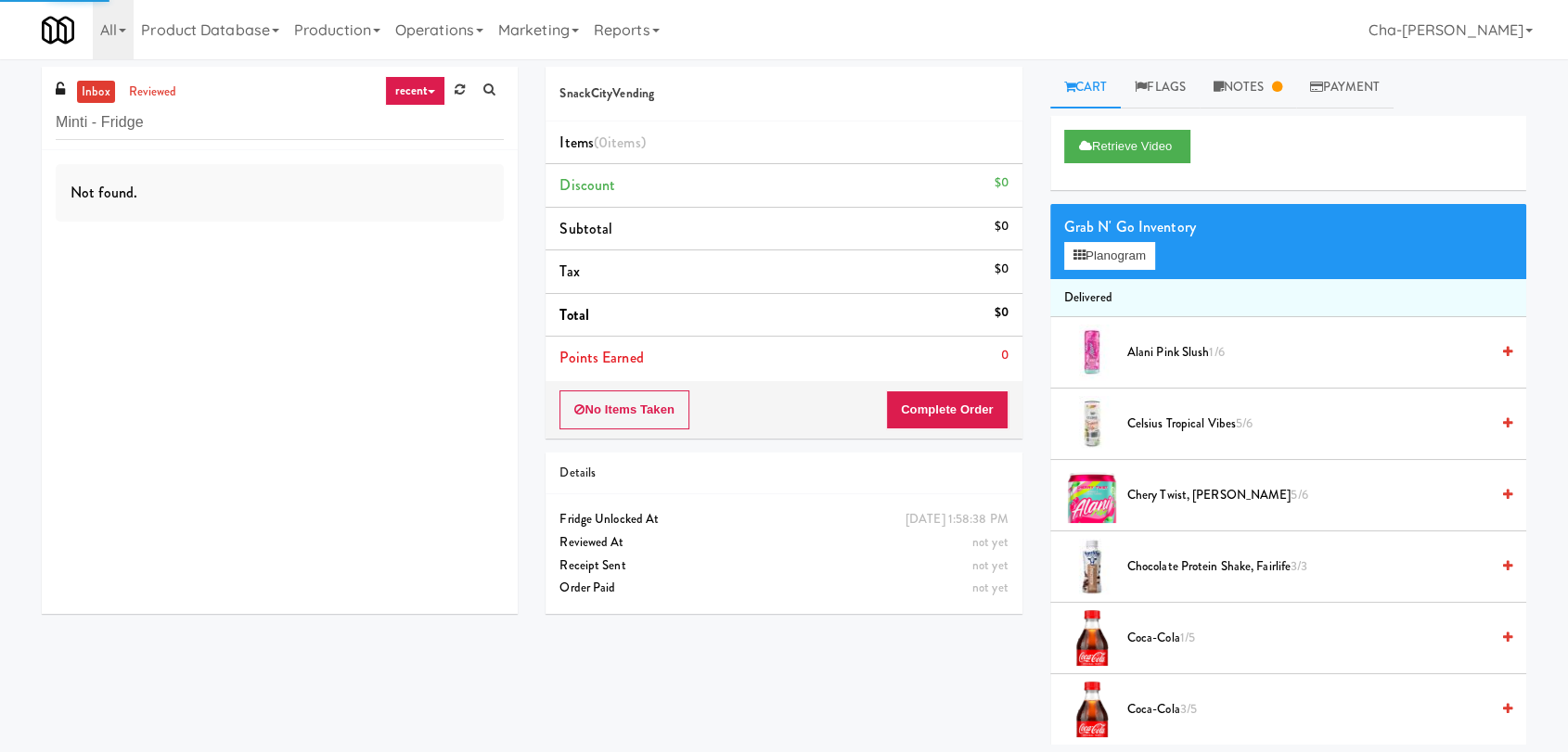
click at [186, 125] on input "Minti - Fridge" at bounding box center [279, 123] width 448 height 35
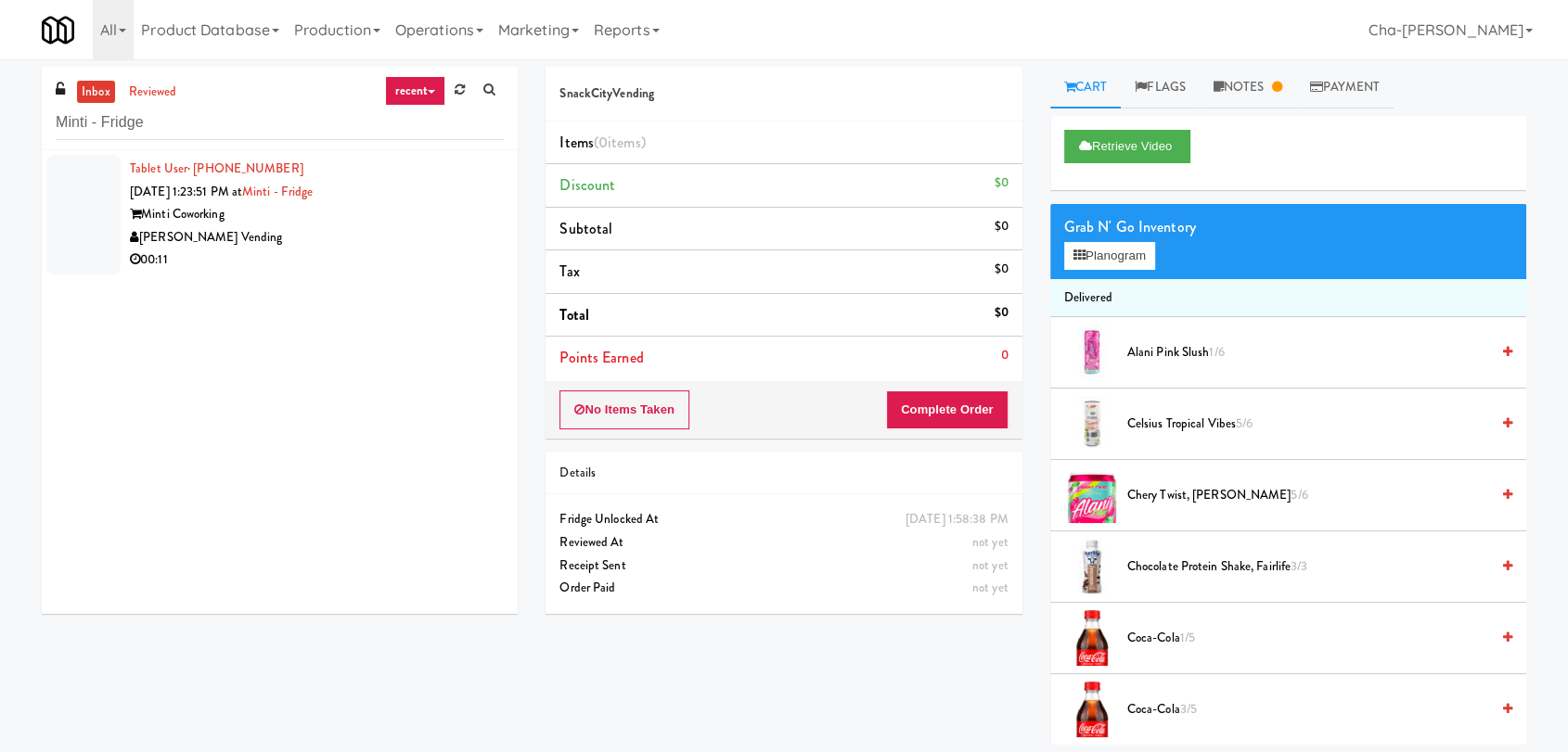
type input "Minti - Fridge"
click at [391, 221] on div "Minti Coworking" at bounding box center [317, 214] width 374 height 23
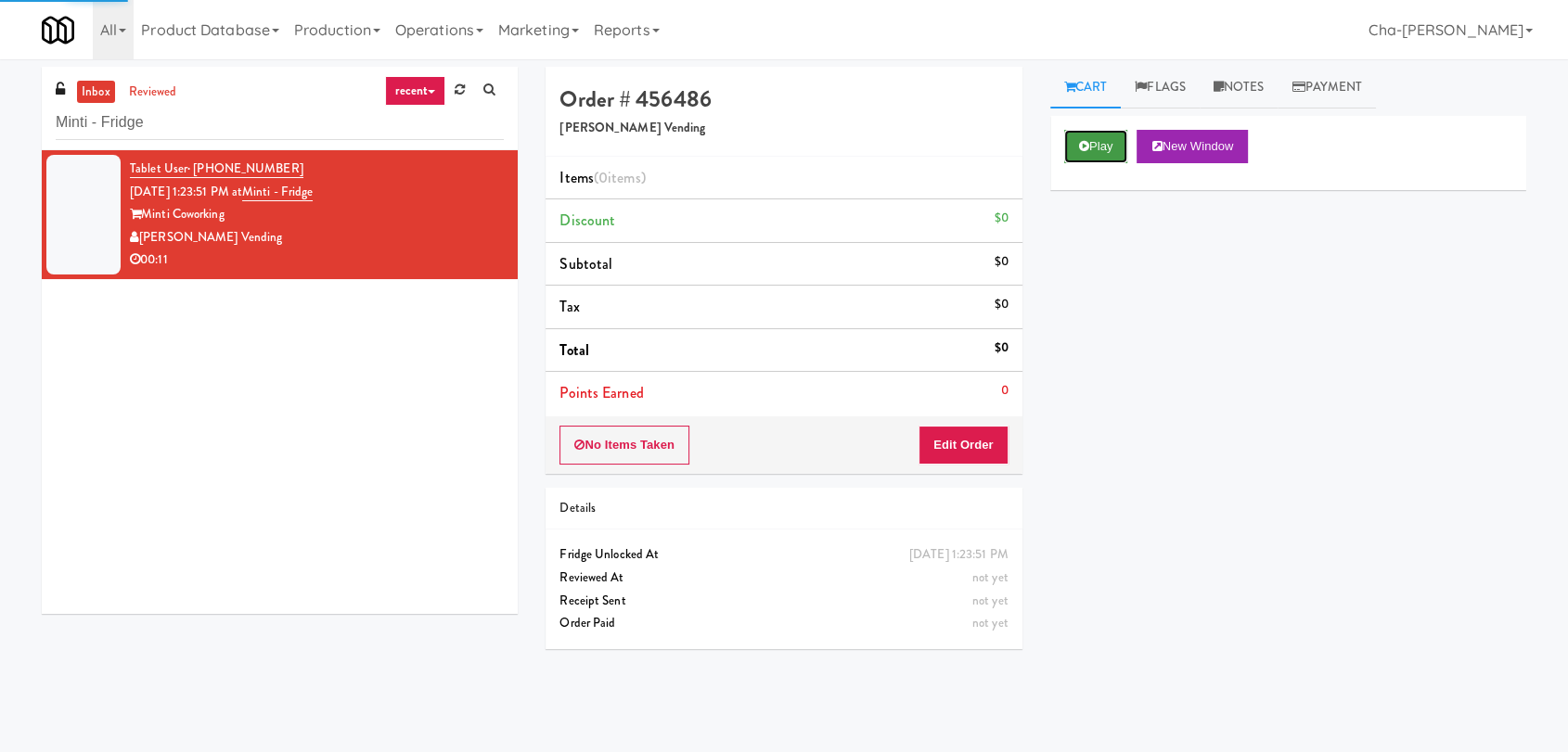
click at [1093, 143] on button "Play" at bounding box center [1096, 147] width 64 height 34
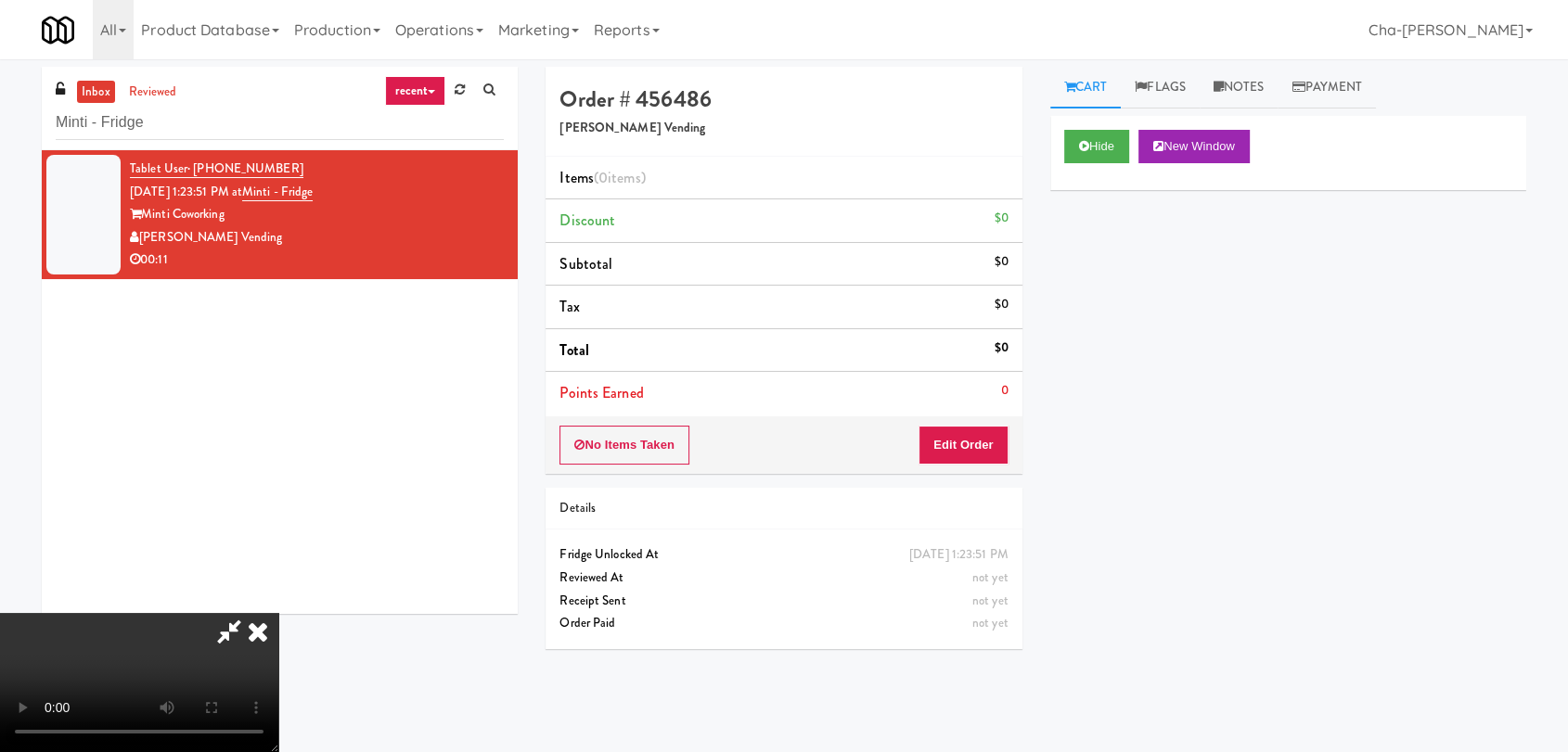
click at [278, 613] on icon at bounding box center [258, 631] width 41 height 37
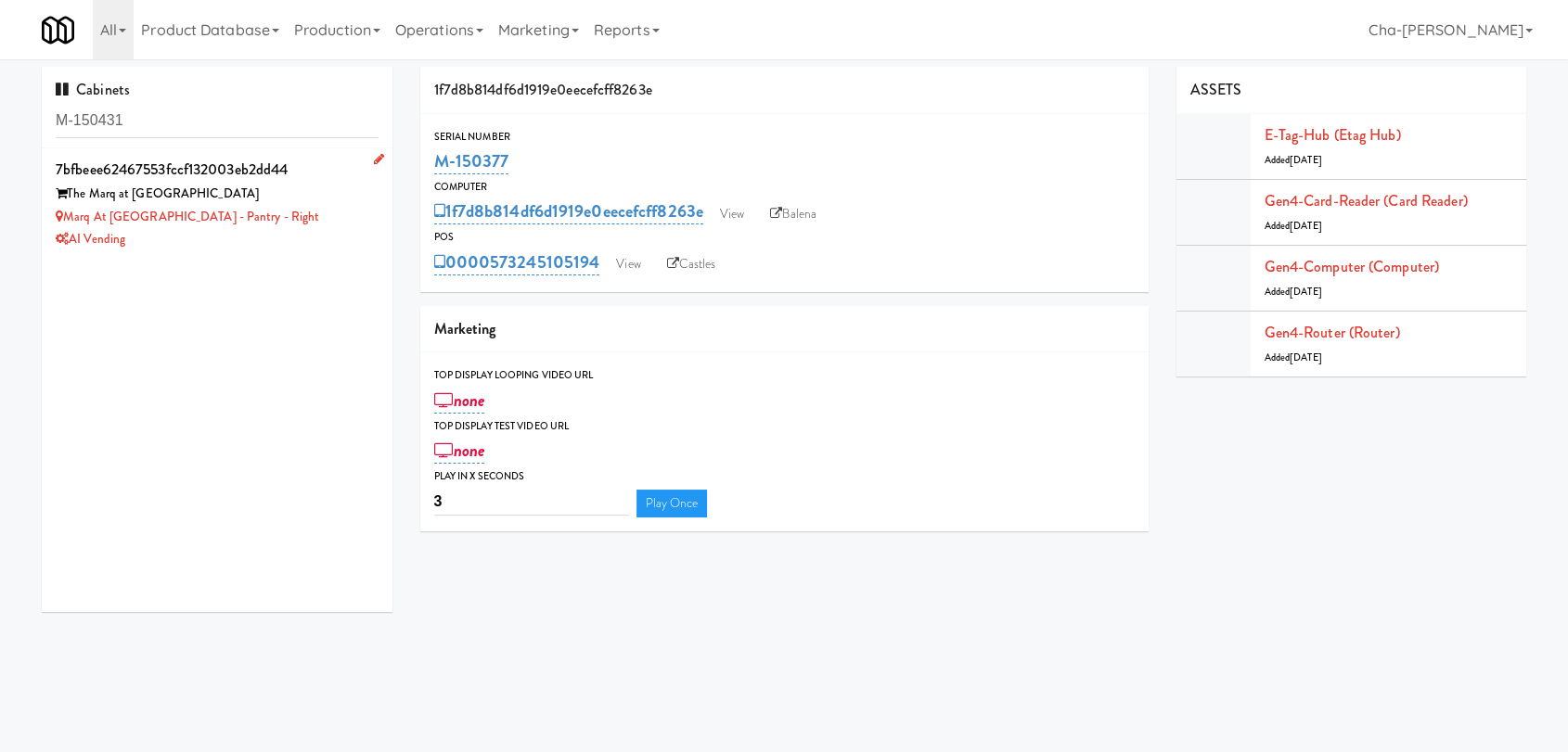
type input "M-150431"
click at [304, 221] on div "Marq at RidgeGate - Pantry - Right" at bounding box center [216, 217] width 323 height 23
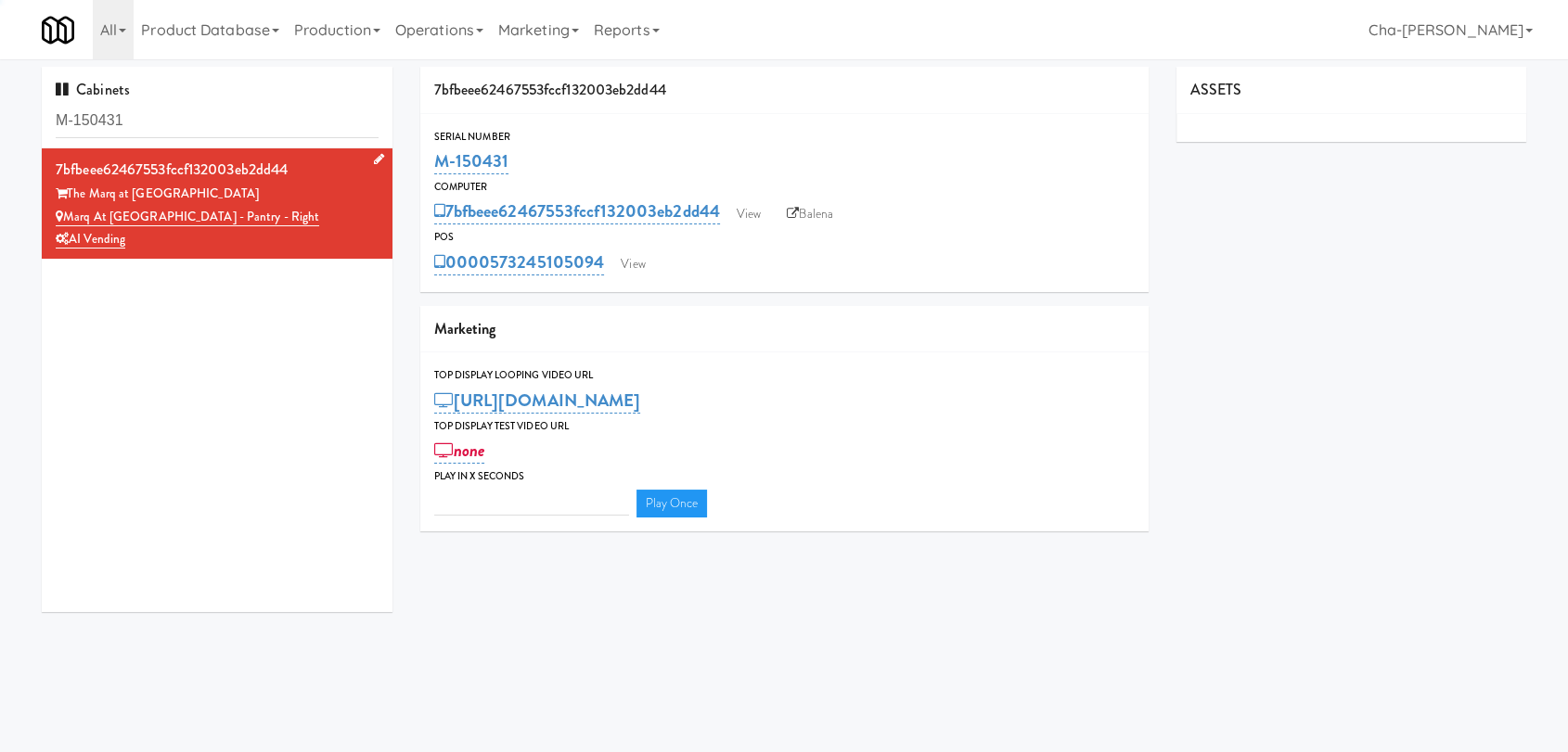
type input "3"
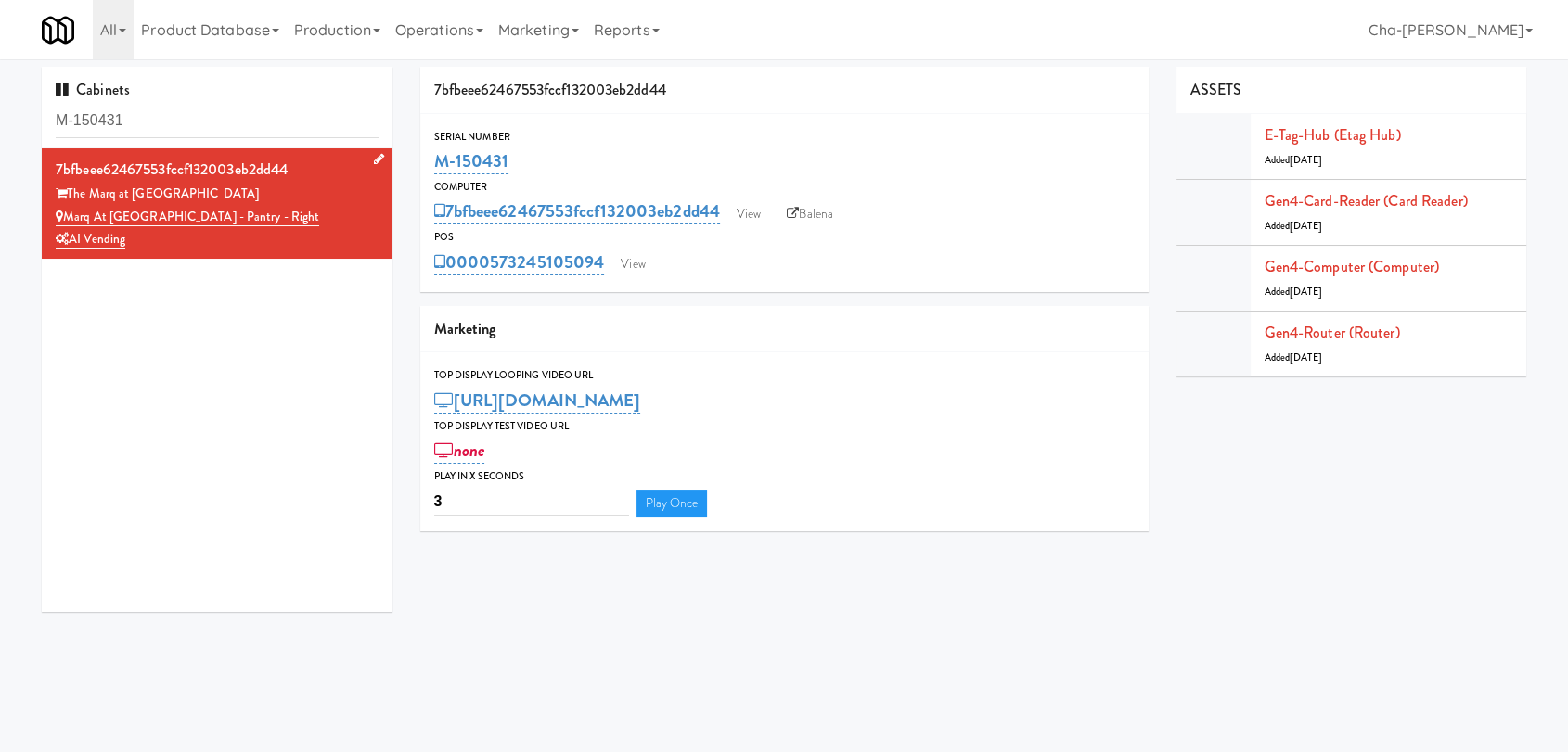
click at [357, 208] on div "Marq at RidgeGate - Pantry - Right" at bounding box center [216, 217] width 323 height 23
click at [1338, 132] on link "E-tag-hub (Etag Hub)" at bounding box center [1332, 135] width 137 height 22
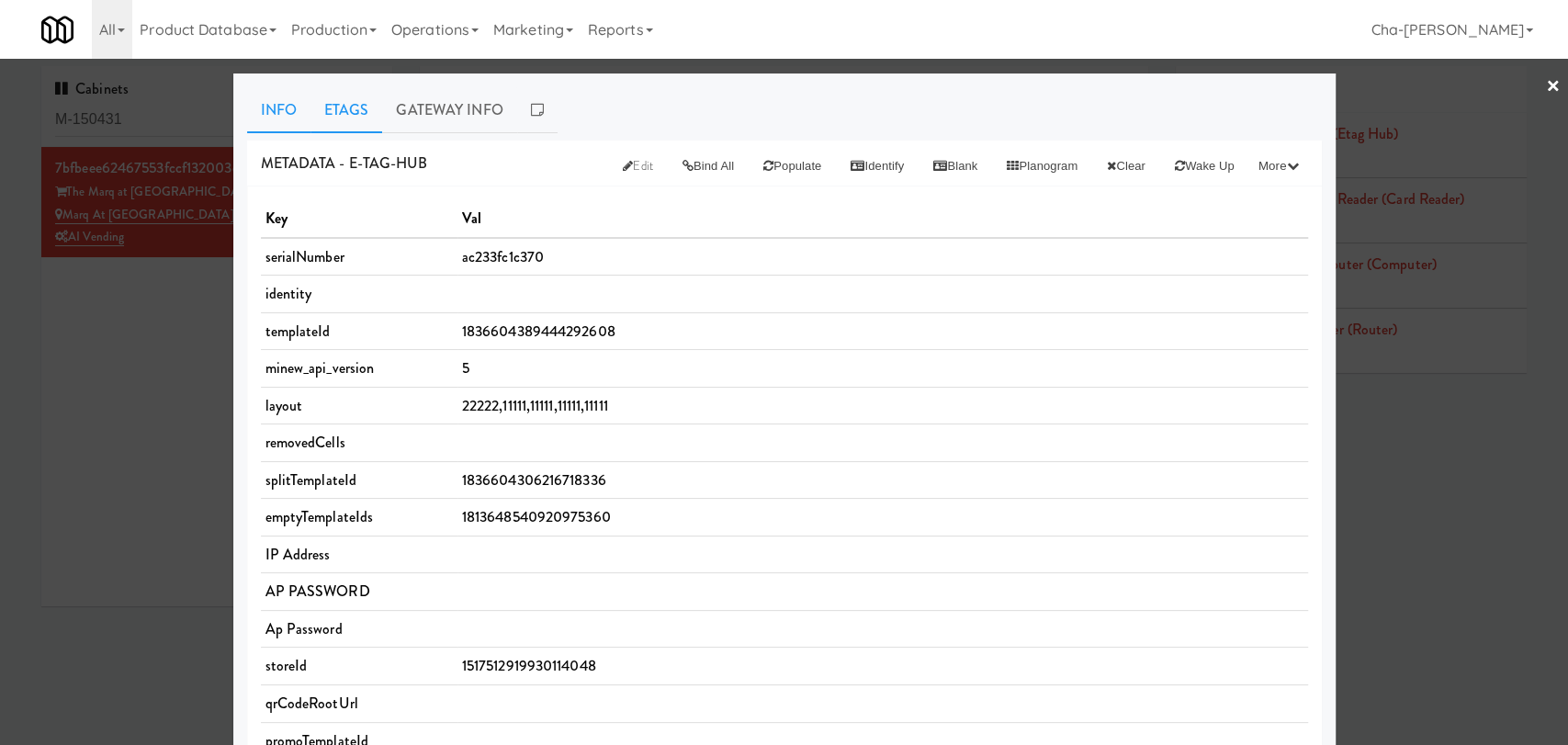
click at [337, 106] on link "Etags" at bounding box center [347, 110] width 72 height 46
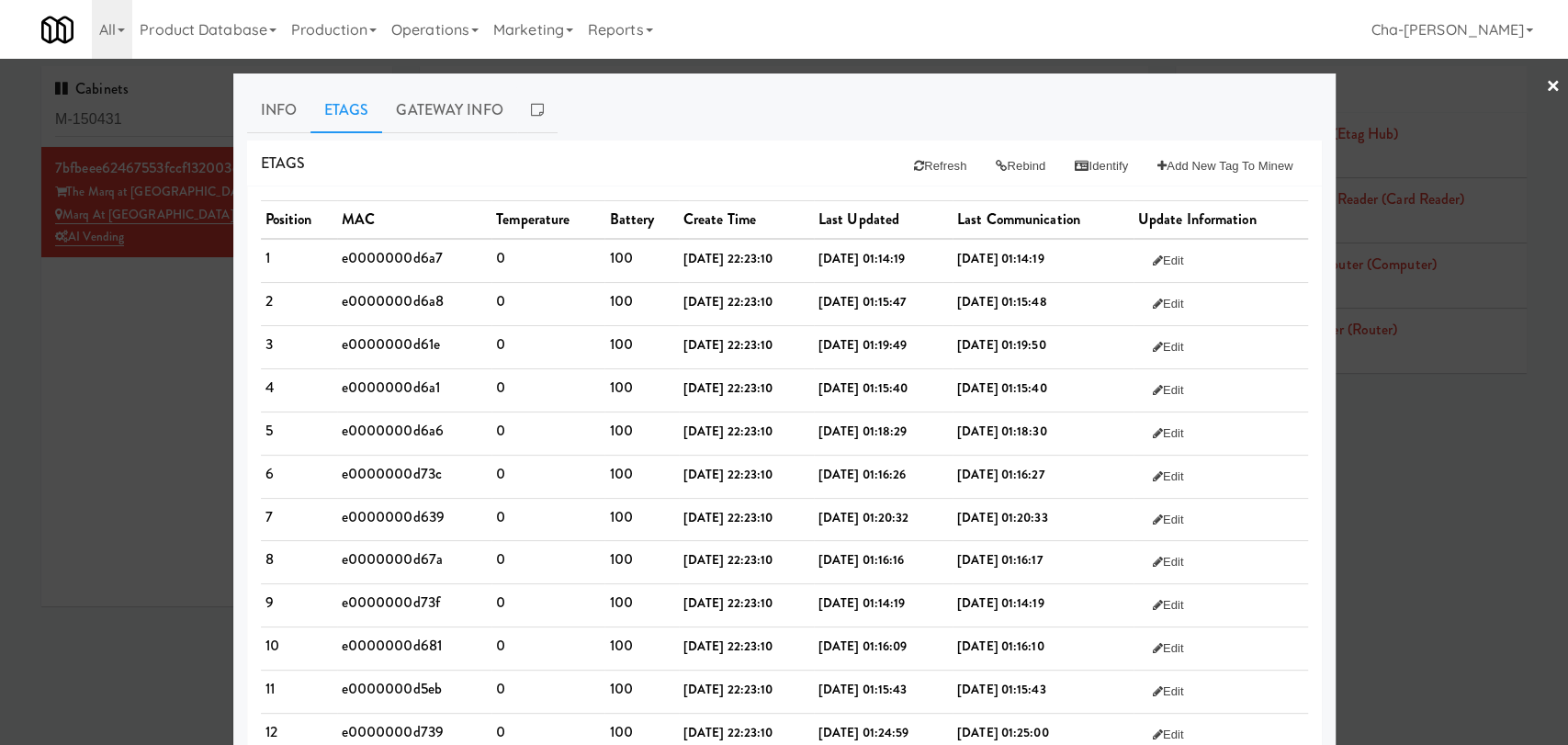
click at [395, 259] on td "e0000000d6a7" at bounding box center [415, 260] width 156 height 44
copy td "e0000000d6a7"
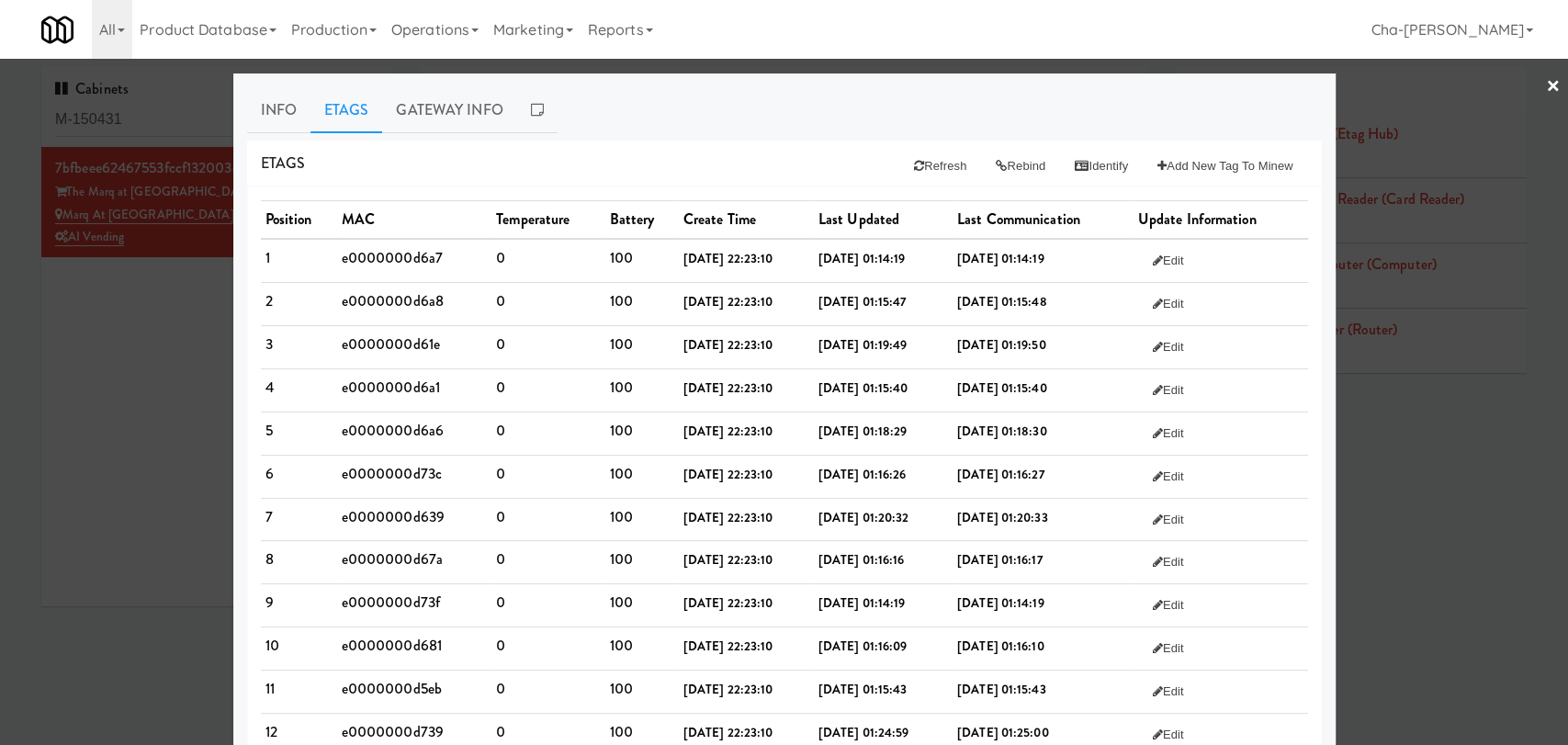
click at [373, 302] on td "e0000000d6a8" at bounding box center [415, 303] width 156 height 44
copy td "e0000000d6a8"
click at [398, 341] on td "e0000000d61e" at bounding box center [415, 347] width 156 height 44
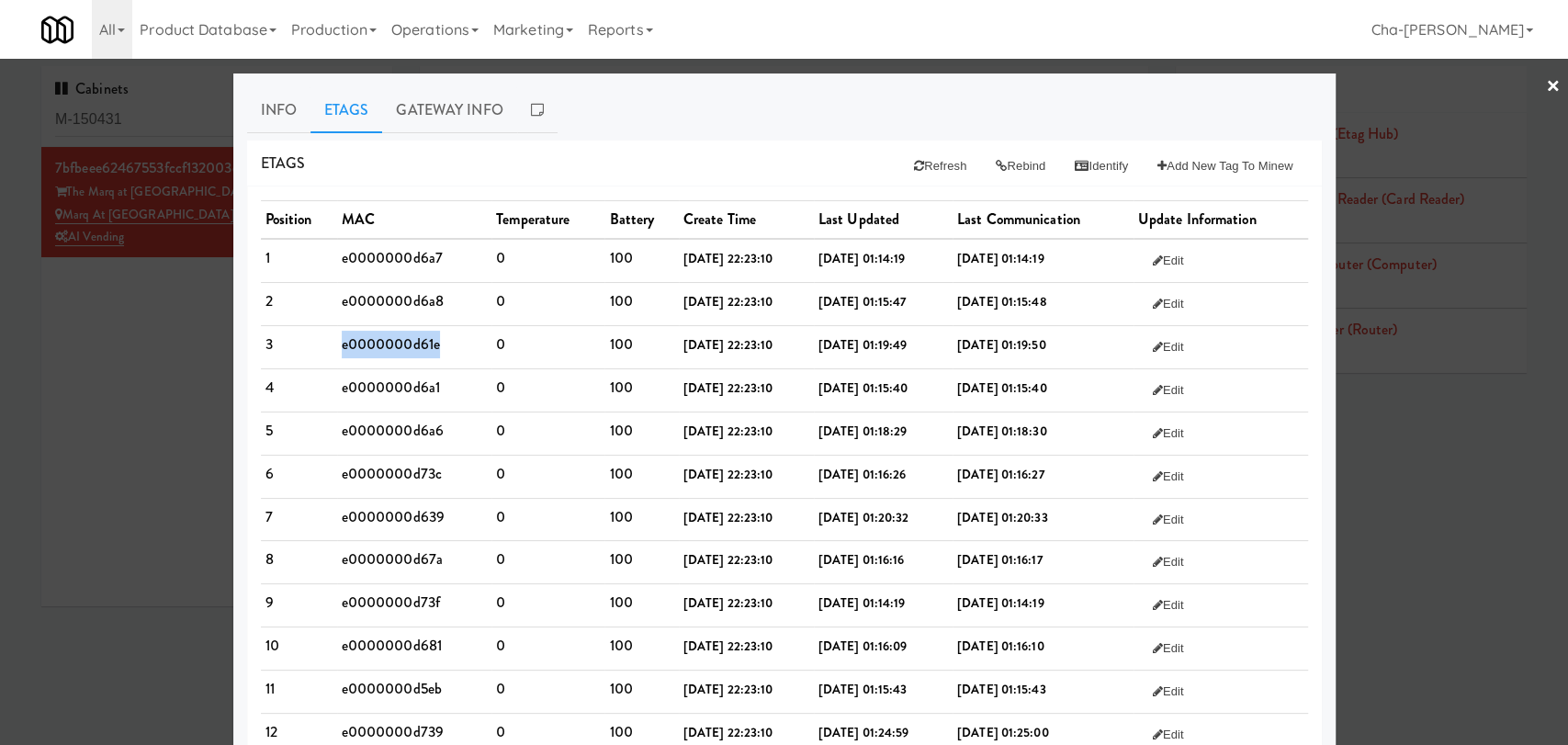
copy td "e0000000d61e"
click at [401, 384] on td "e0000000d6a1" at bounding box center [415, 390] width 156 height 44
copy td "e0000000d6a1"
click at [382, 429] on td "e0000000d6a6" at bounding box center [415, 433] width 156 height 44
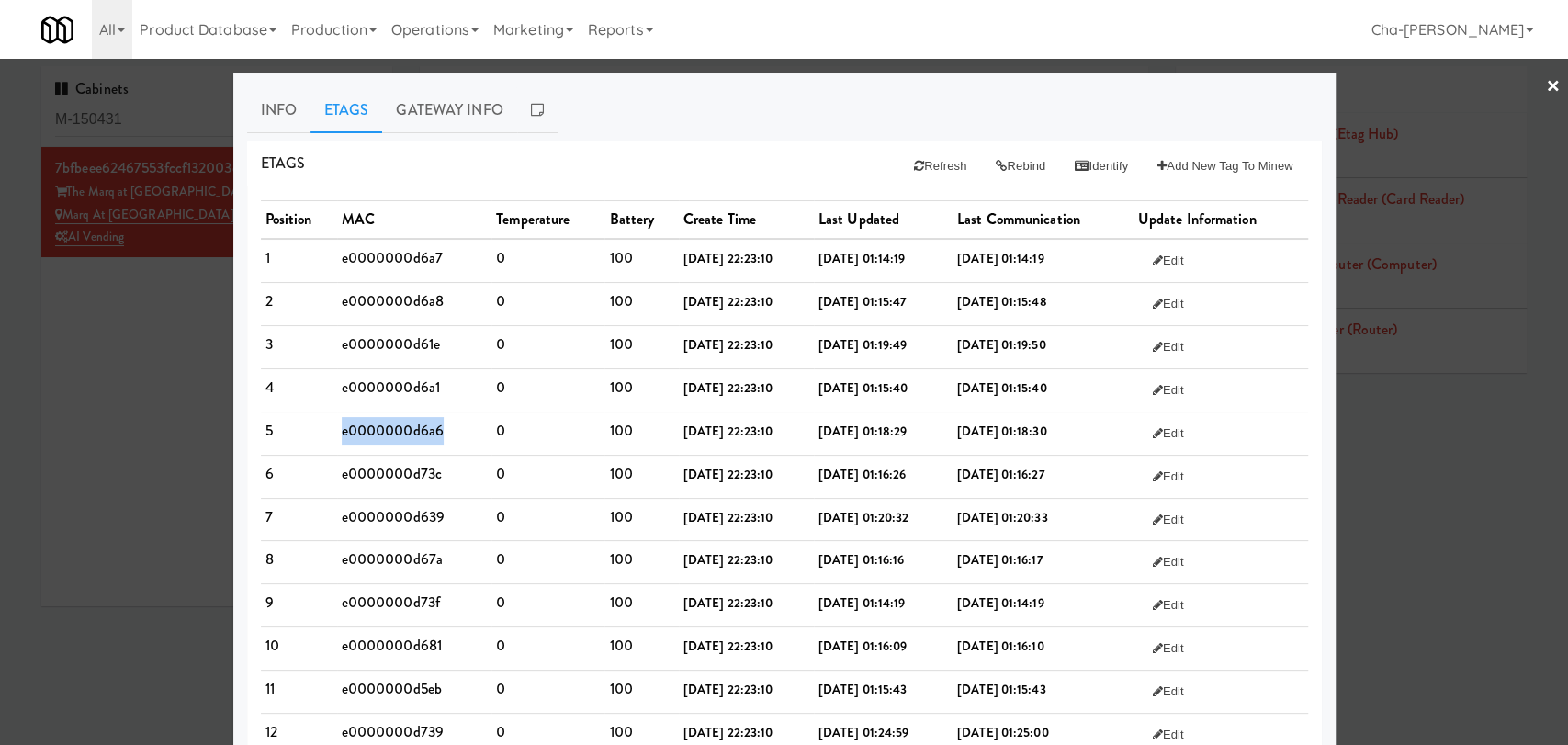
click at [382, 428] on td "e0000000d6a6" at bounding box center [415, 433] width 156 height 44
copy td "e0000000d6a6"
click at [382, 468] on td "e0000000d73c" at bounding box center [415, 476] width 156 height 44
copy td "e0000000d73c"
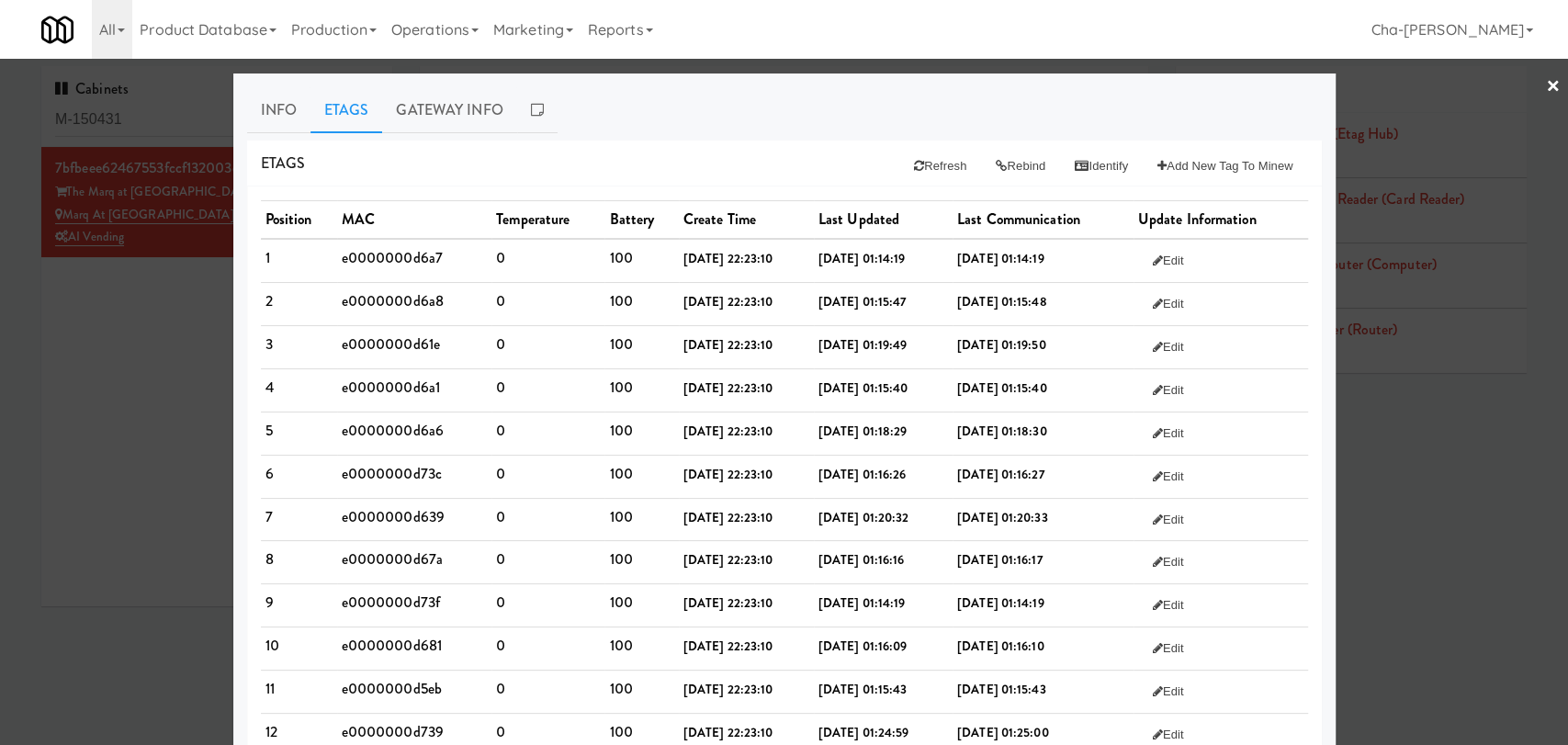
click at [404, 508] on td "e0000000d639" at bounding box center [415, 519] width 156 height 44
copy td "e0000000d639"
click at [393, 553] on td "e0000000d67a" at bounding box center [415, 562] width 156 height 44
click at [393, 552] on td "e0000000d67a" at bounding box center [415, 562] width 156 height 44
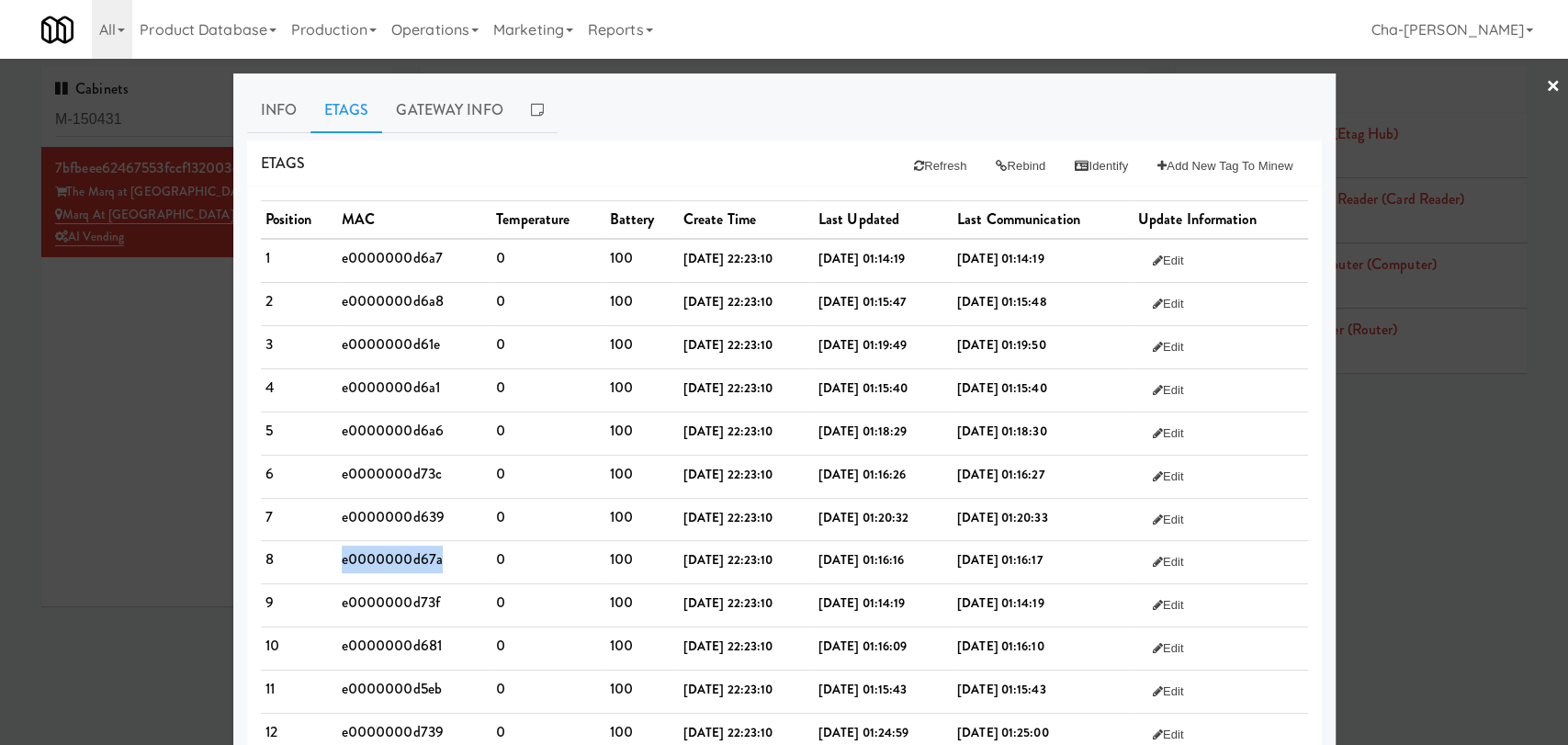
copy td "e0000000d67a"
click at [362, 599] on td "e0000000d73f" at bounding box center [415, 606] width 156 height 44
copy td "e0000000d73f"
click at [357, 641] on td "e0000000d681" at bounding box center [415, 649] width 156 height 44
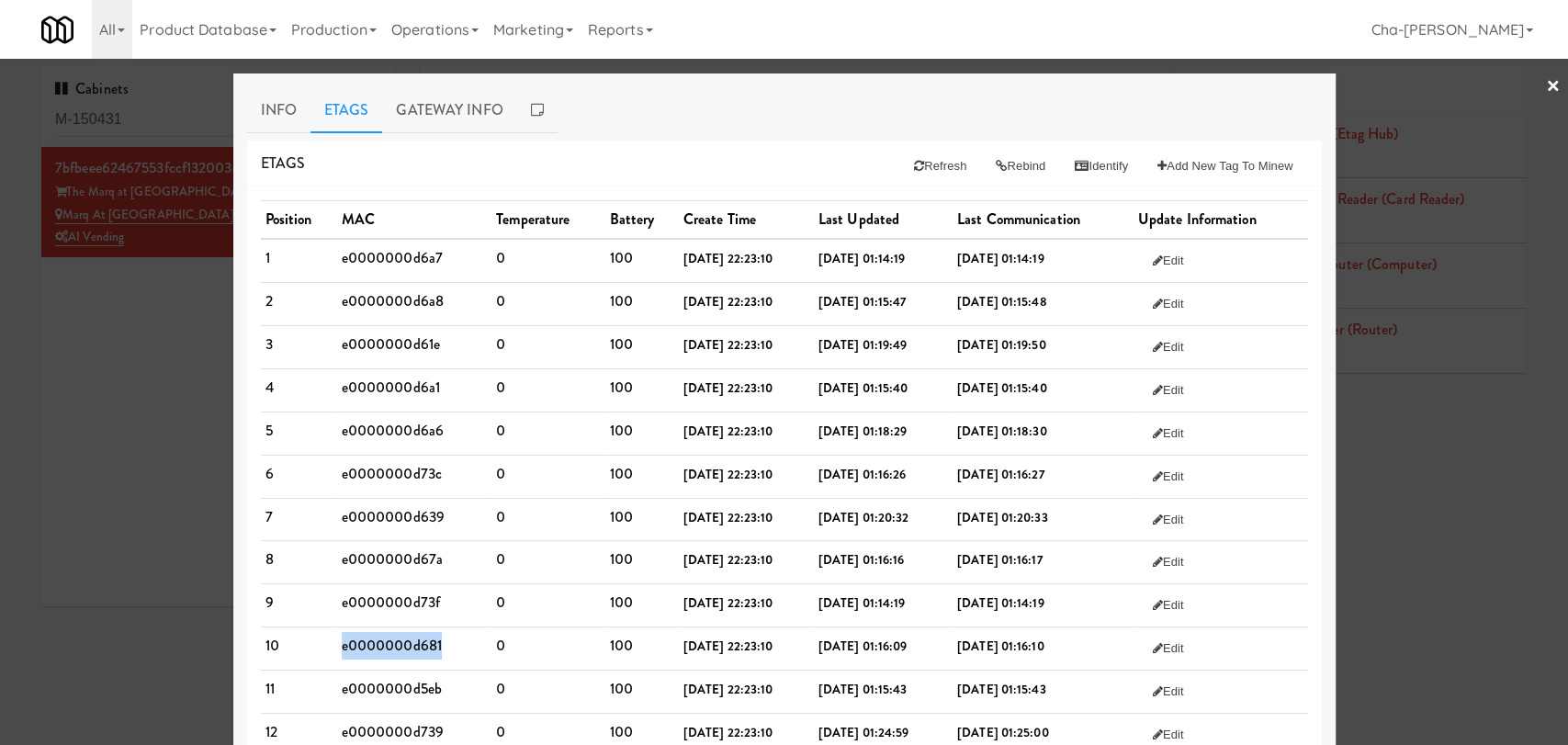
click at [357, 641] on td "e0000000d681" at bounding box center [415, 649] width 156 height 44
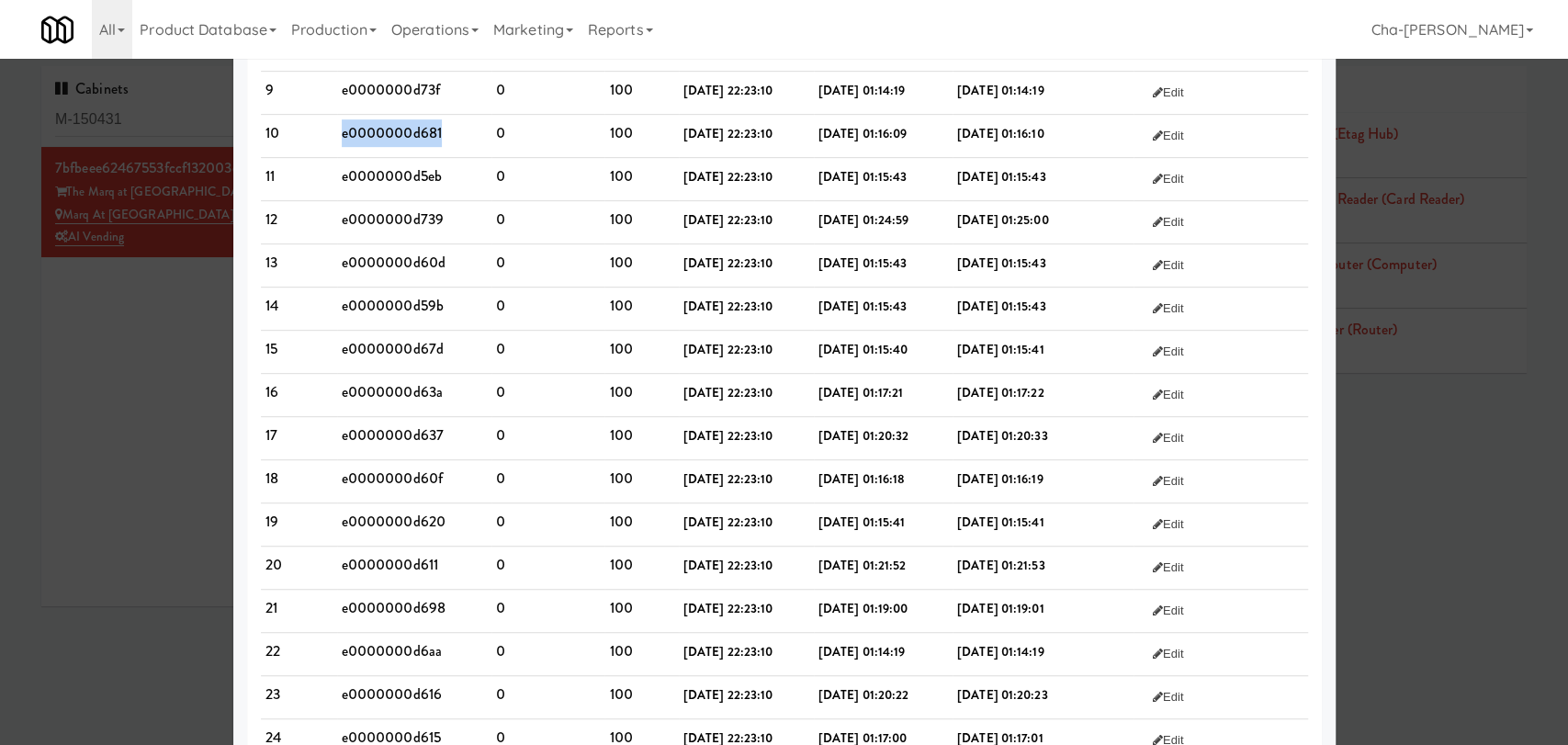
scroll to position [510, 0]
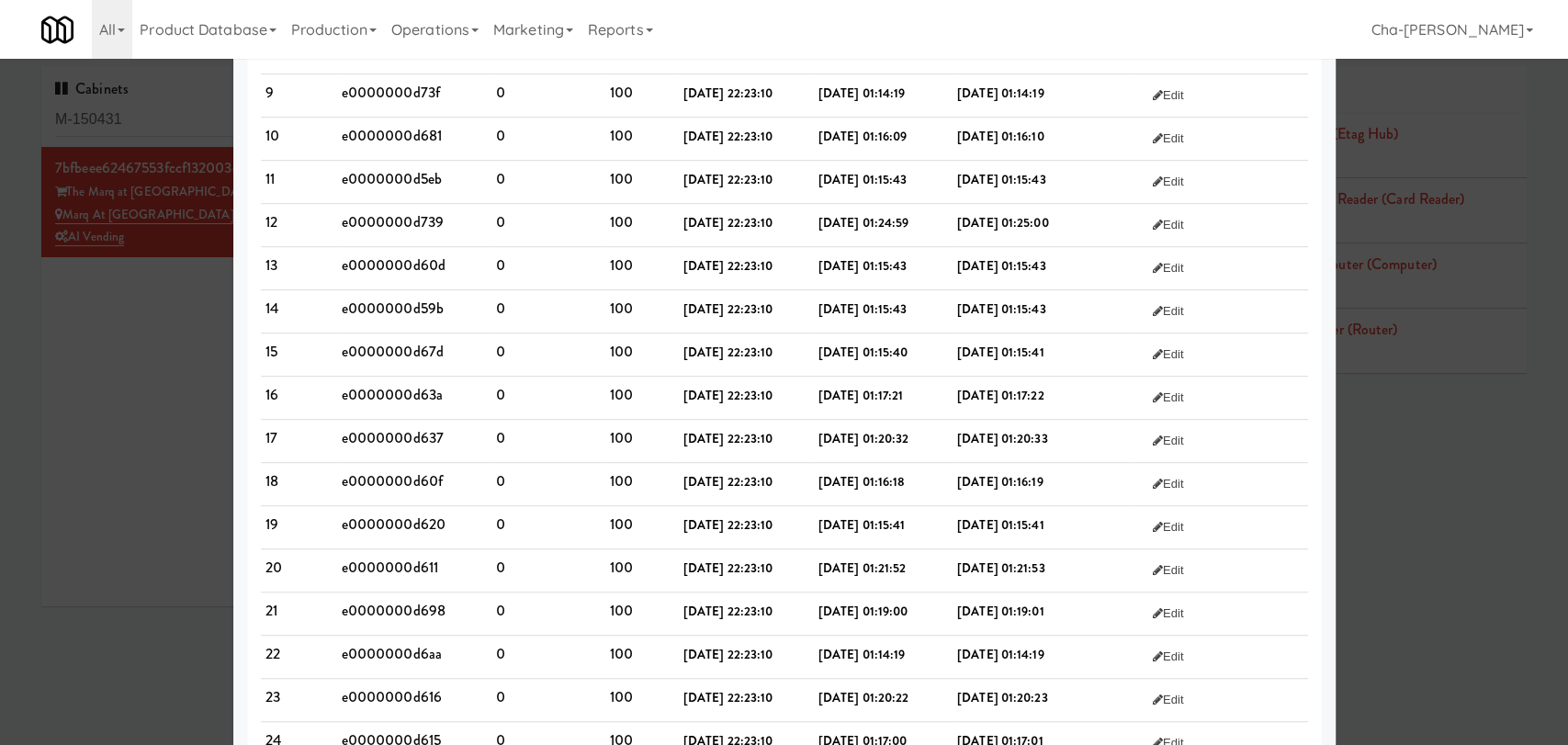
click at [379, 178] on td "e0000000d5eb" at bounding box center [415, 182] width 156 height 44
click at [384, 220] on td "e0000000d739" at bounding box center [415, 225] width 156 height 44
click at [408, 266] on td "e0000000d60d" at bounding box center [415, 269] width 156 height 44
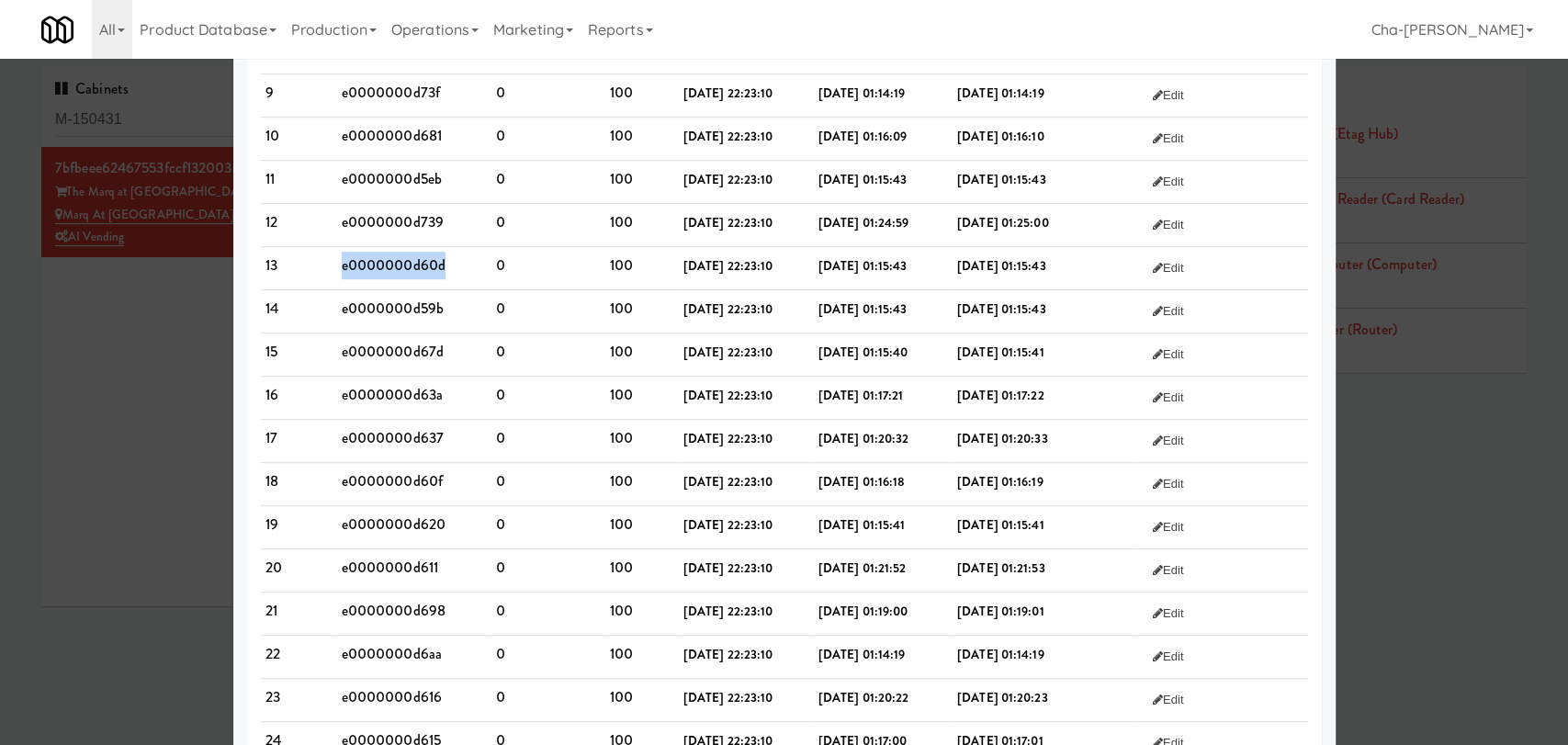
click at [408, 266] on td "e0000000d60d" at bounding box center [415, 269] width 156 height 44
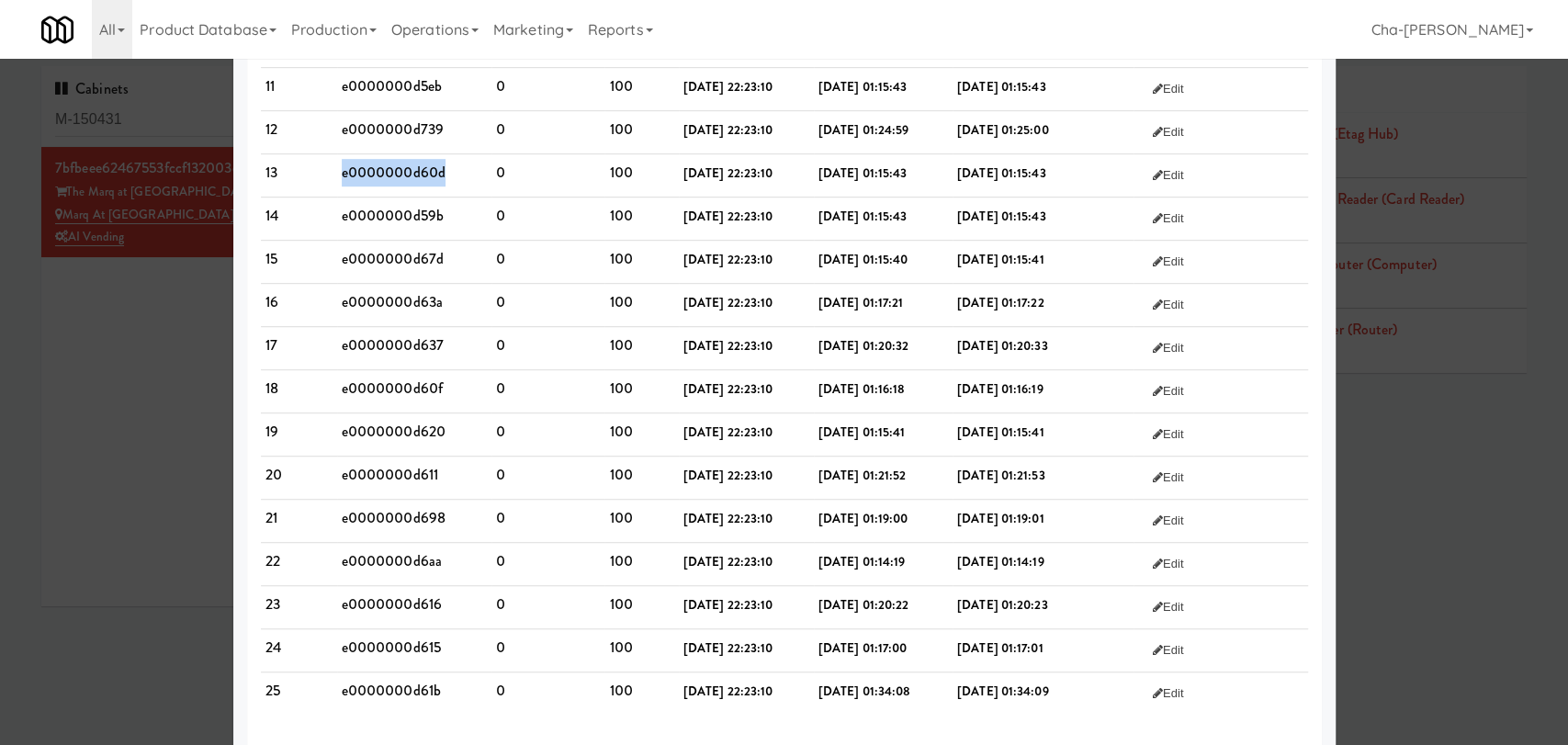
scroll to position [618, 0]
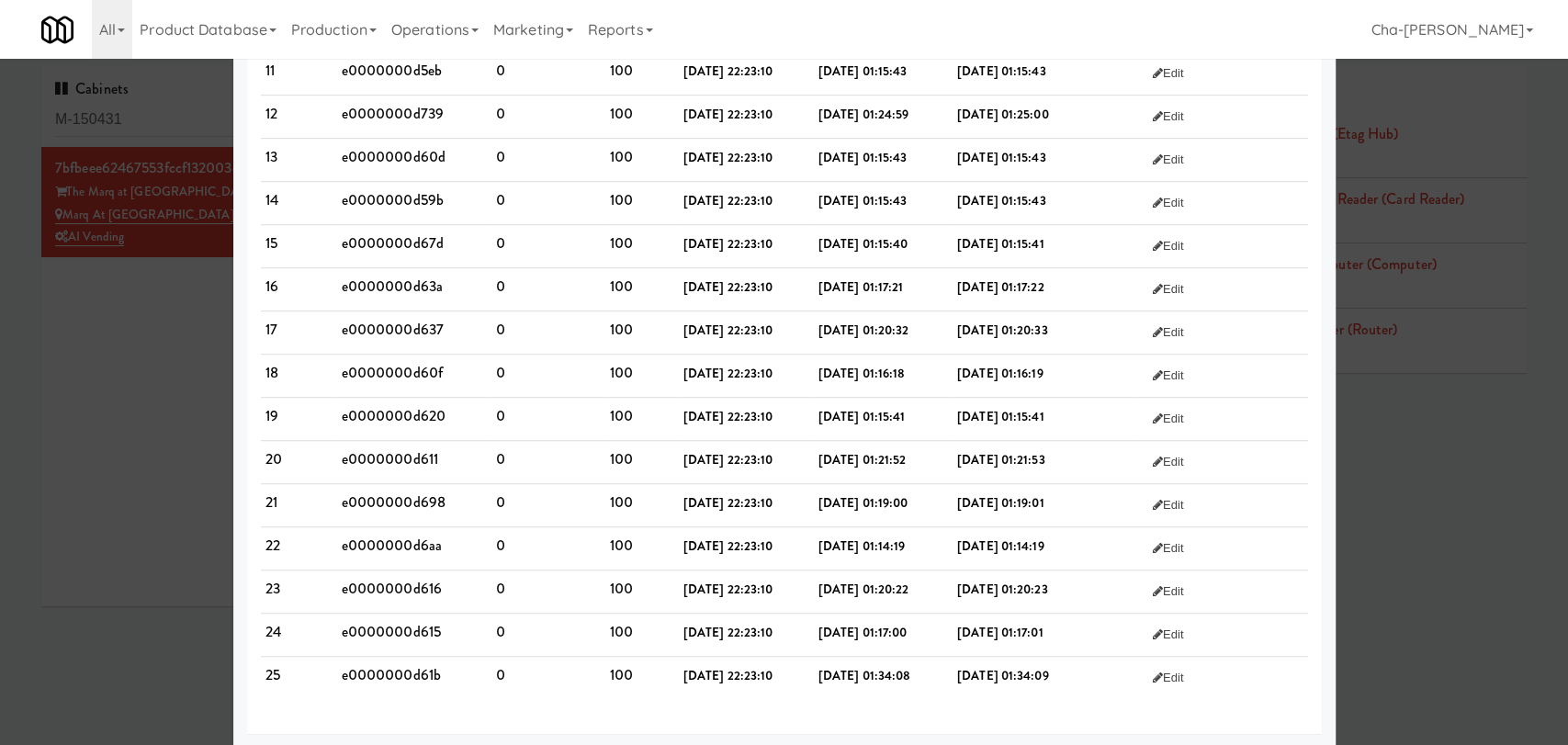
click at [379, 199] on td "e0000000d59b" at bounding box center [415, 203] width 156 height 44
click at [379, 198] on td "e0000000d59b" at bounding box center [415, 203] width 156 height 44
click at [406, 231] on td "e0000000d67d" at bounding box center [415, 246] width 156 height 44
click at [409, 238] on td "e0000000d67d" at bounding box center [415, 246] width 156 height 44
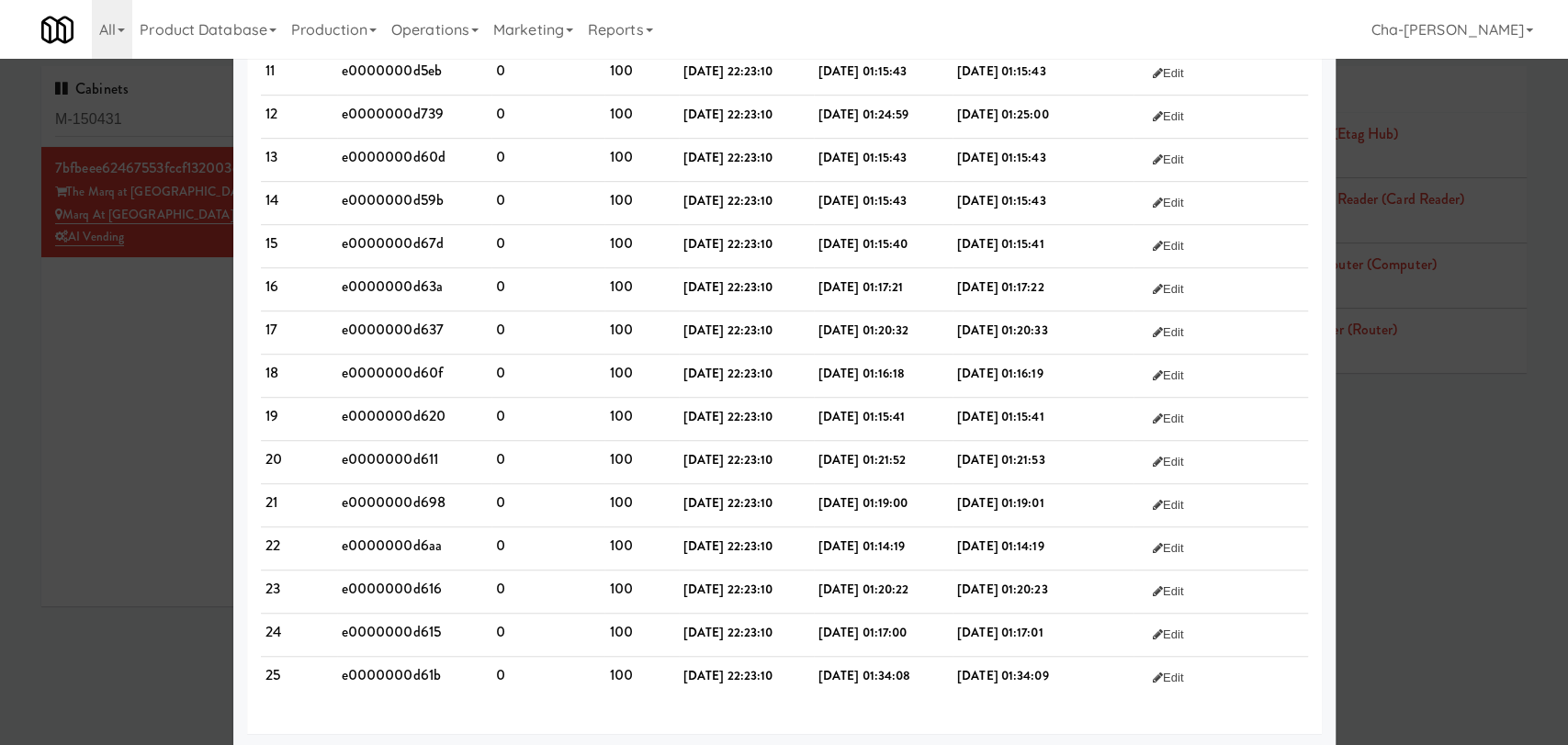
click at [406, 281] on td "e0000000d63a" at bounding box center [415, 289] width 156 height 44
click at [364, 331] on td "e0000000d637" at bounding box center [415, 333] width 156 height 44
click at [397, 367] on td "e0000000d60f" at bounding box center [415, 376] width 156 height 44
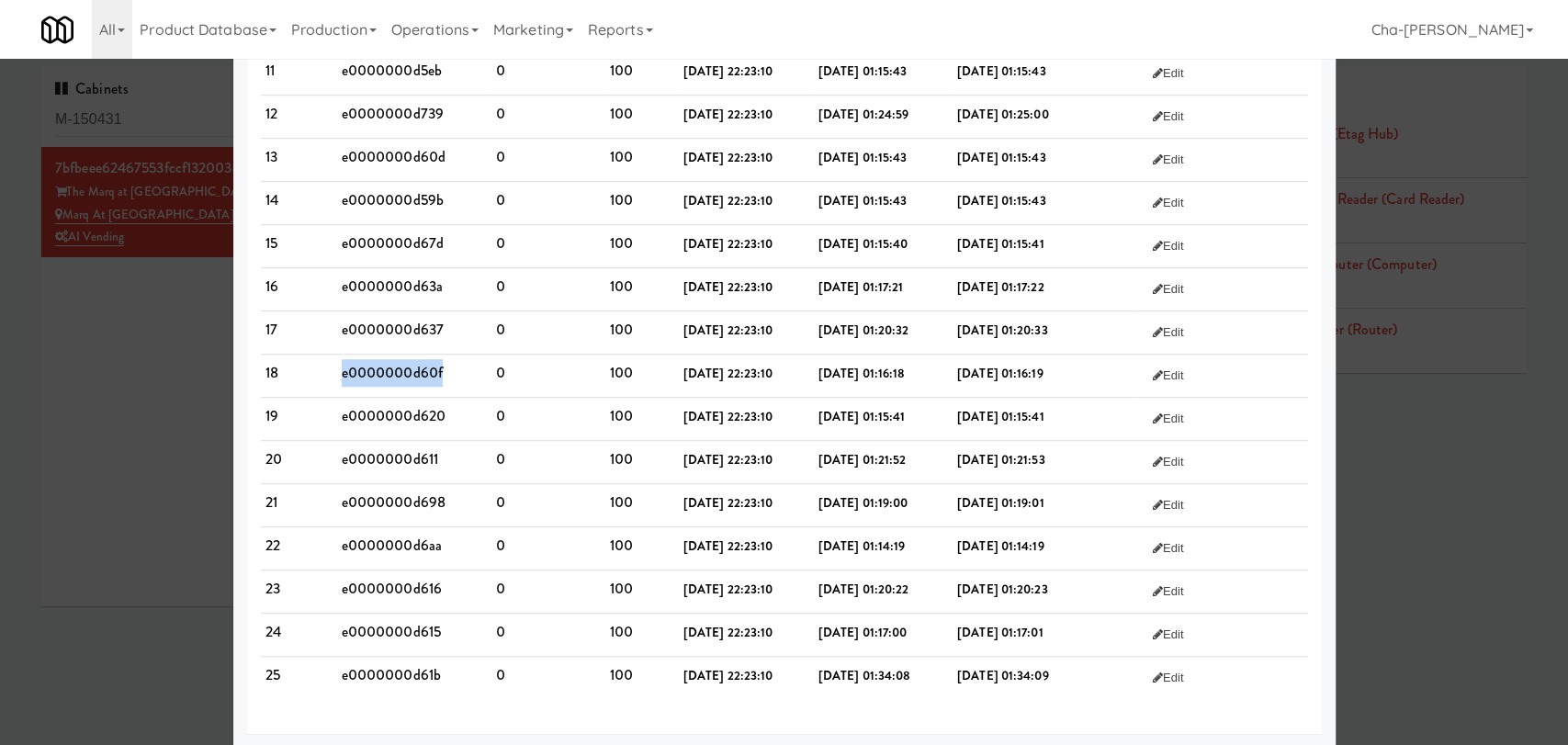
click at [397, 367] on td "e0000000d60f" at bounding box center [415, 376] width 156 height 44
click at [389, 410] on td "e0000000d620" at bounding box center [415, 419] width 156 height 44
click at [414, 455] on td "e0000000d611" at bounding box center [415, 462] width 156 height 44
click at [414, 454] on td "e0000000d611" at bounding box center [415, 462] width 156 height 44
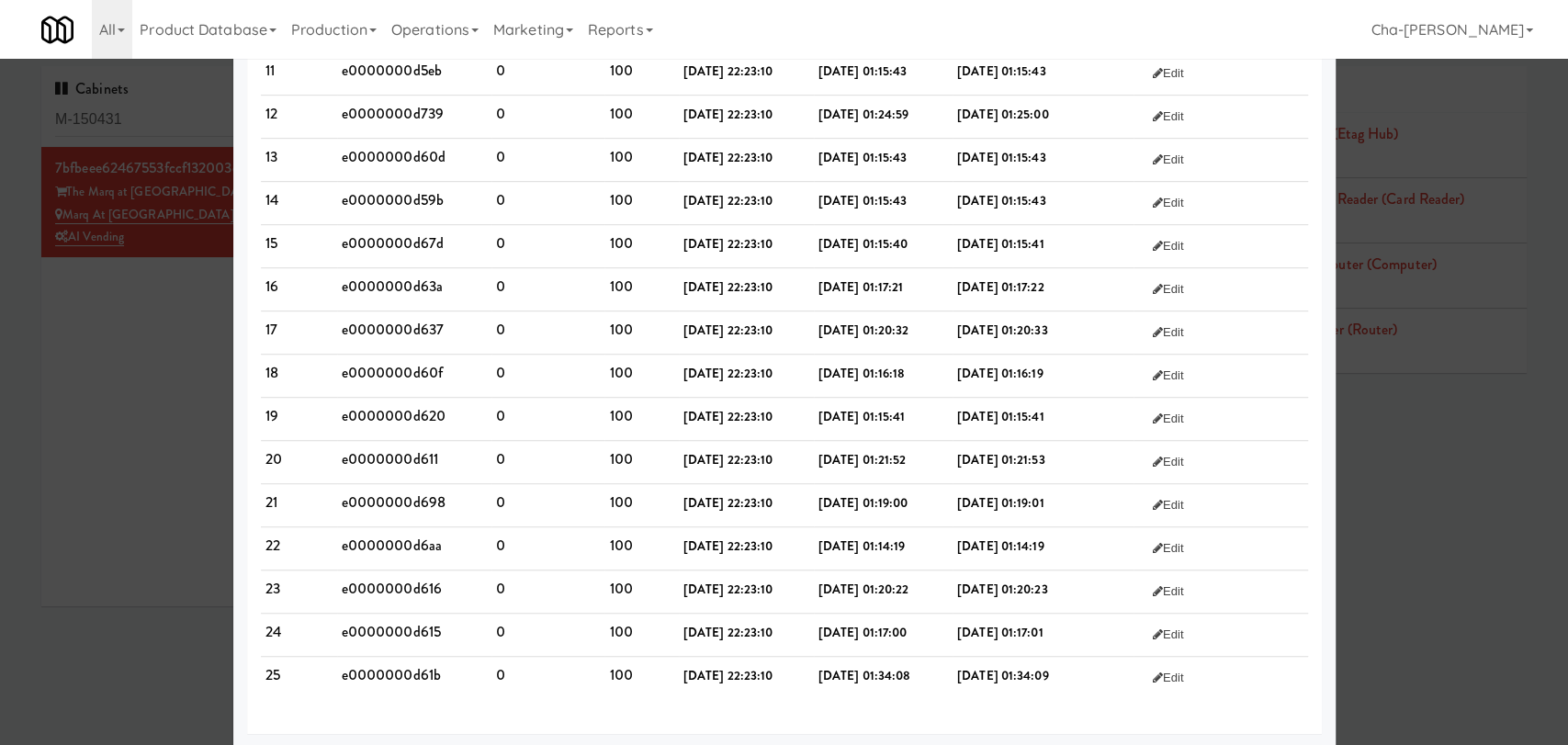
click at [384, 495] on td "e0000000d698" at bounding box center [415, 505] width 156 height 44
click at [384, 494] on td "e0000000d698" at bounding box center [415, 505] width 156 height 44
click at [396, 533] on td "e0000000d6aa" at bounding box center [415, 549] width 156 height 44
click at [386, 584] on td "e0000000d616" at bounding box center [415, 592] width 156 height 44
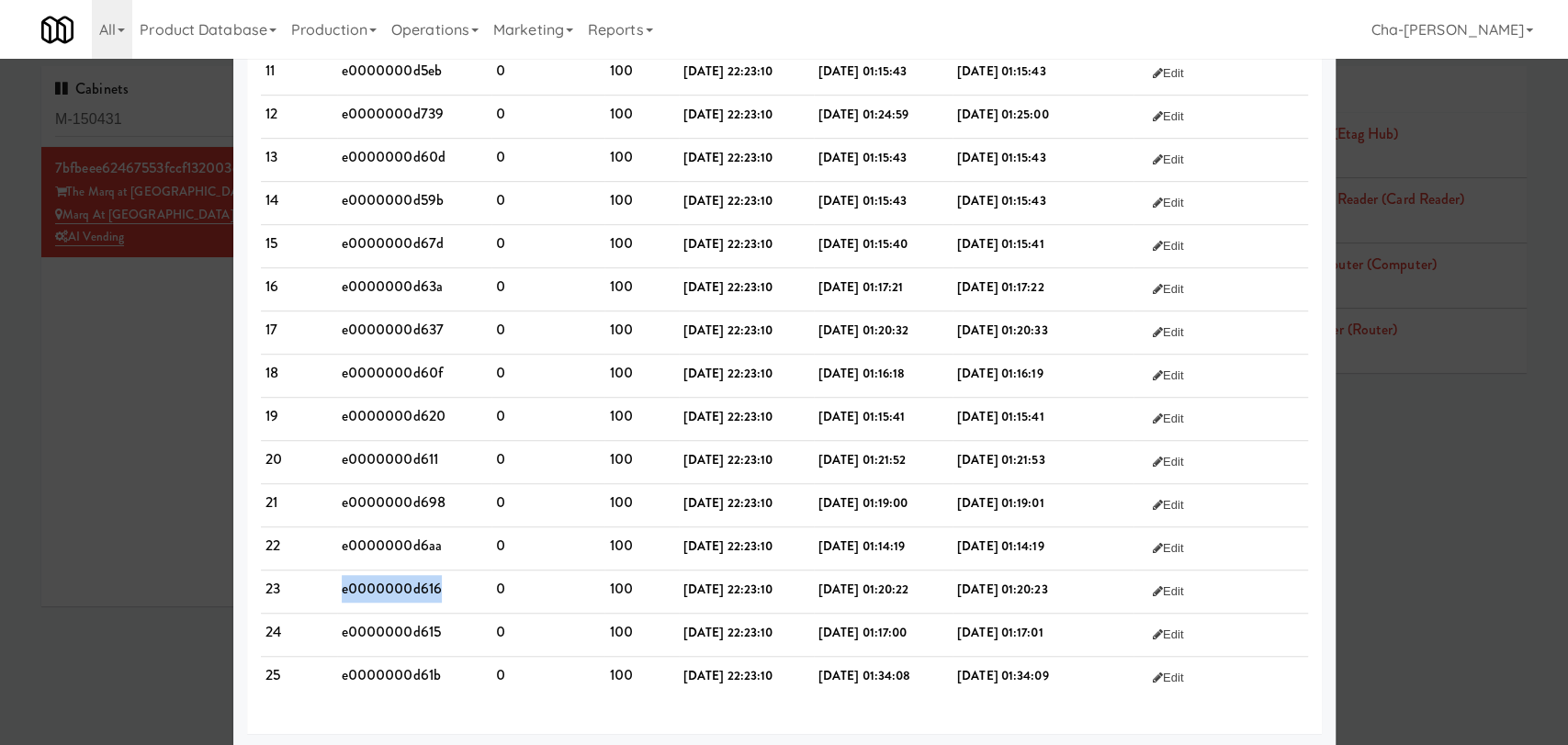
click at [384, 583] on td "e0000000d616" at bounding box center [415, 592] width 156 height 44
click at [382, 632] on td "e0000000d615" at bounding box center [415, 635] width 156 height 44
click at [402, 667] on td "e0000000d61b" at bounding box center [415, 678] width 156 height 43
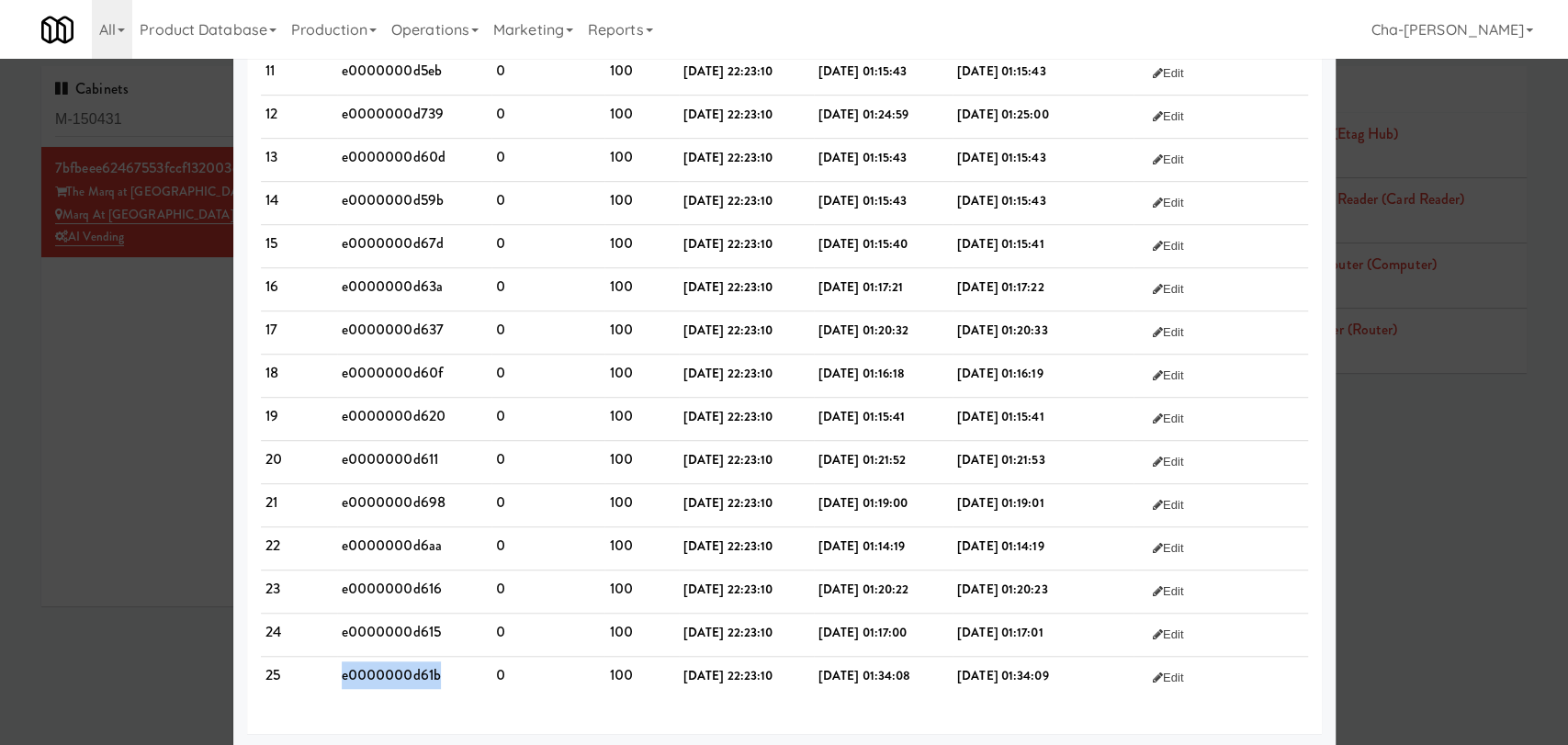
click at [402, 667] on td "e0000000d61b" at bounding box center [415, 678] width 156 height 43
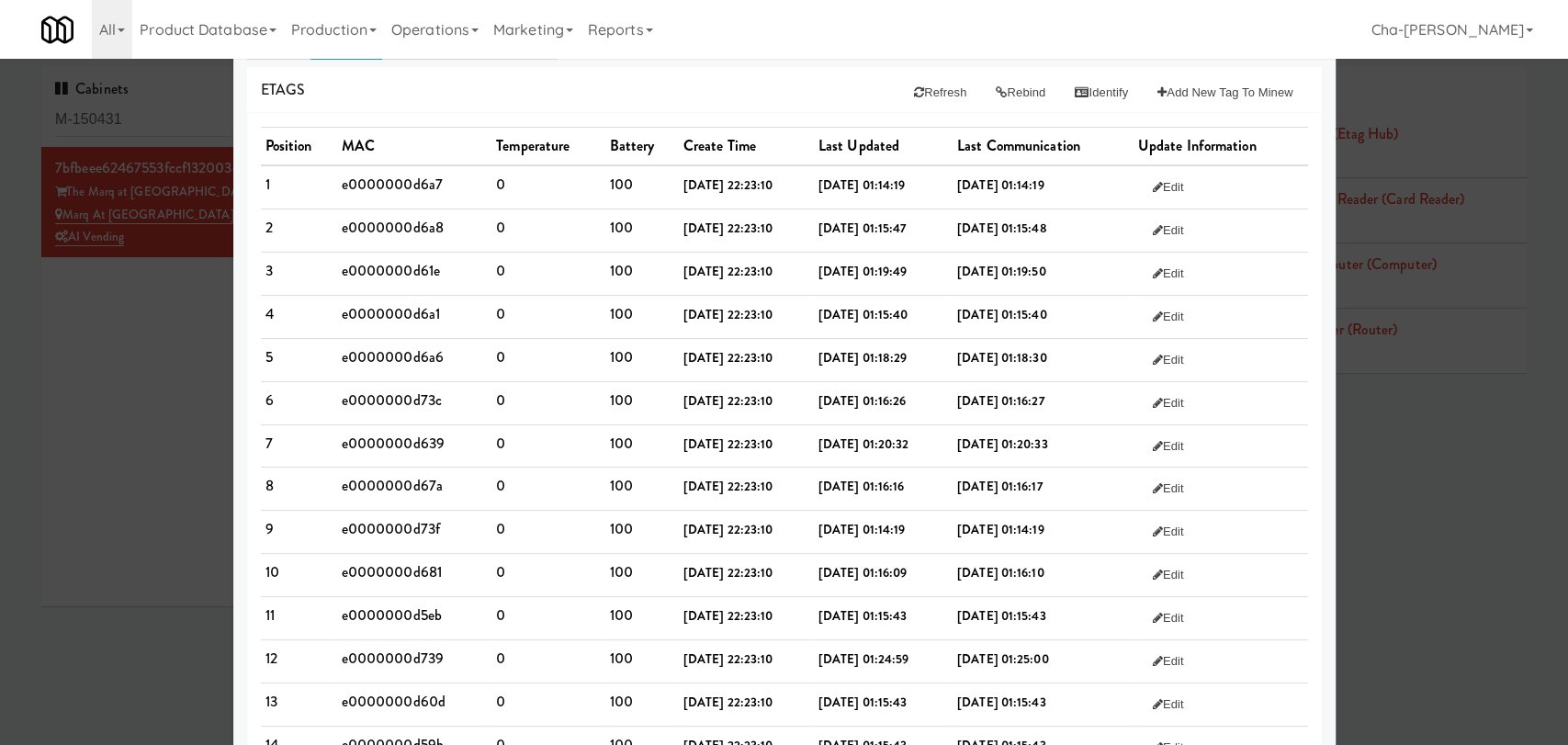
scroll to position [0, 0]
